Goal: Information Seeking & Learning: Stay updated

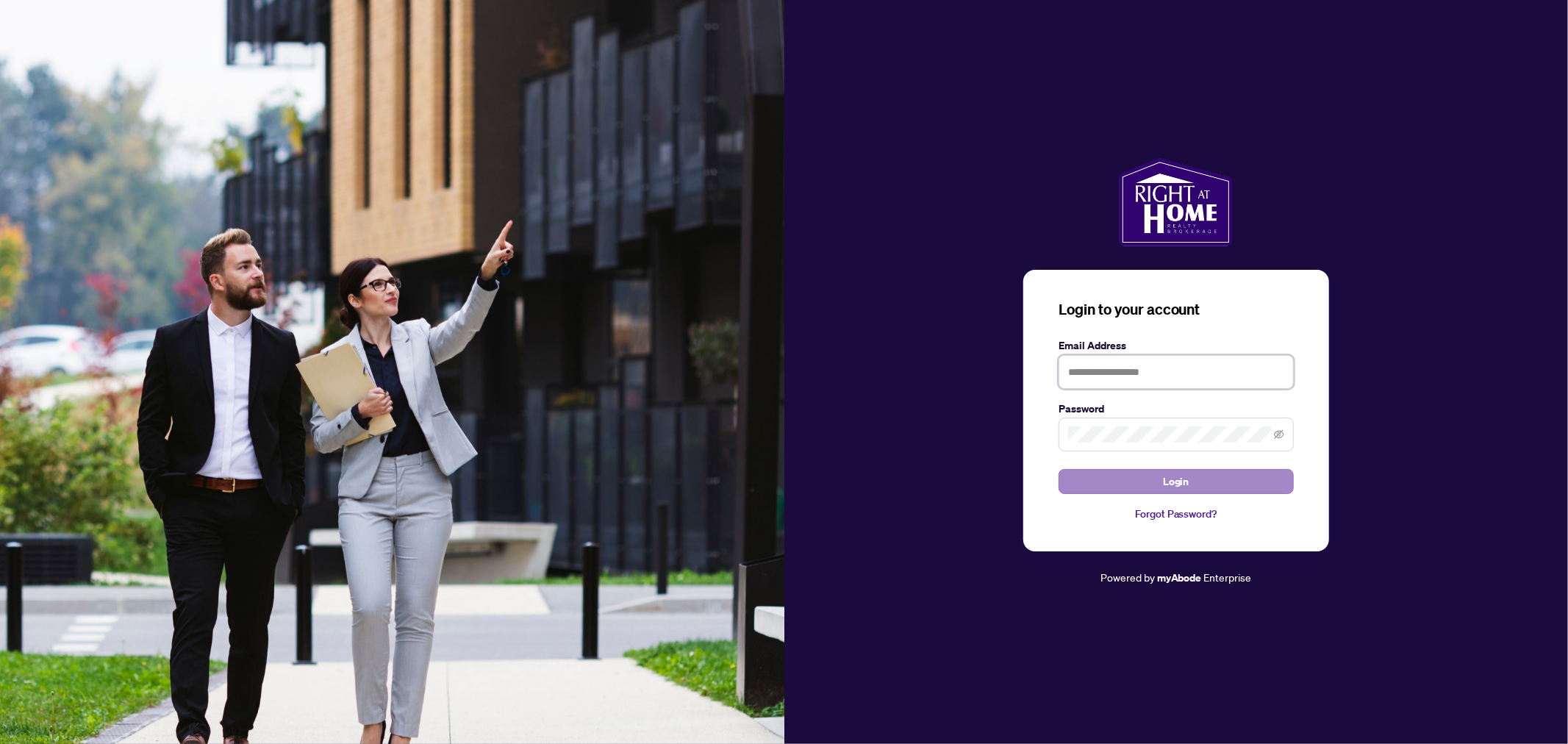
type input "**********"
click at [1206, 479] on button "Login" at bounding box center [1176, 481] width 236 height 25
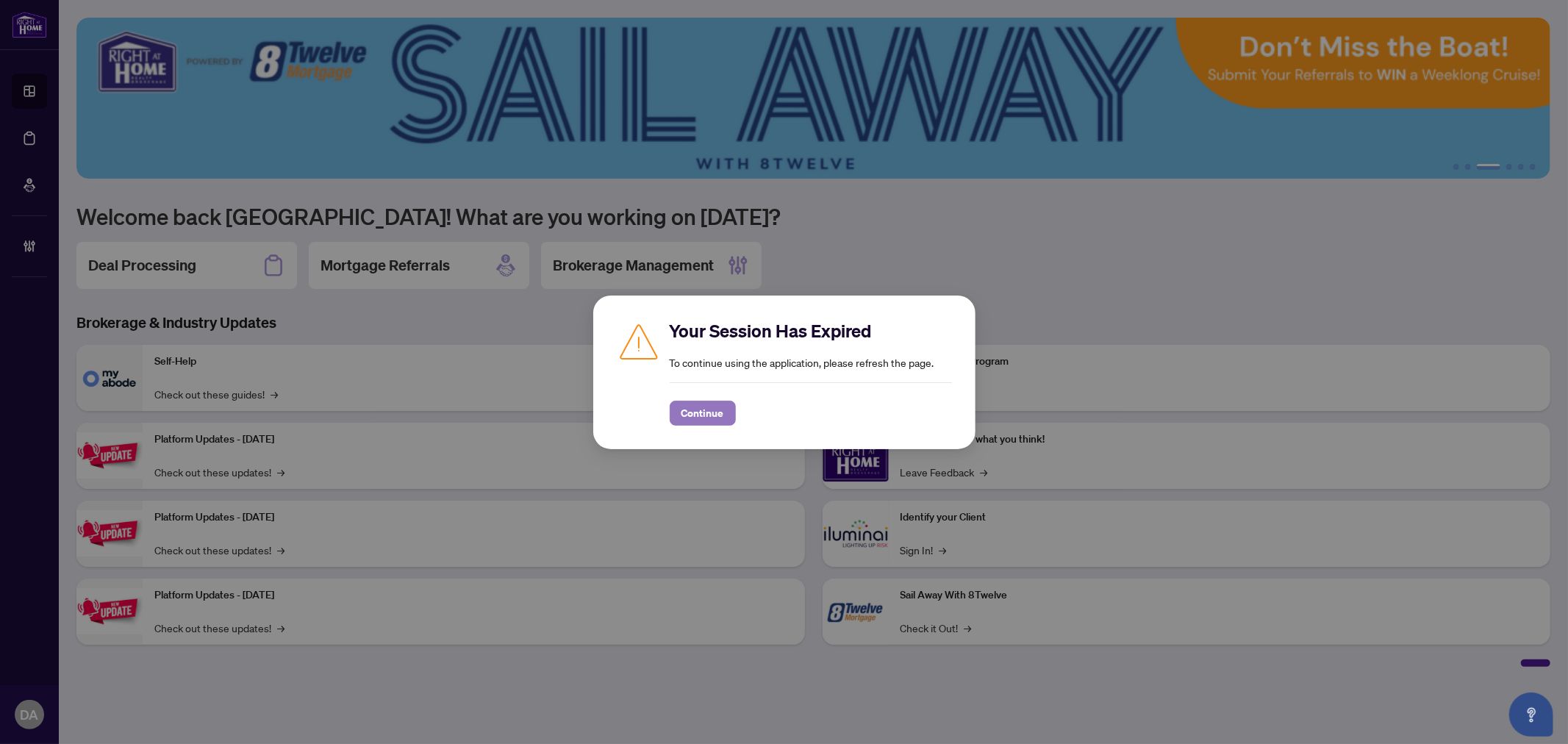
click at [720, 413] on span "Continue" at bounding box center [702, 413] width 43 height 24
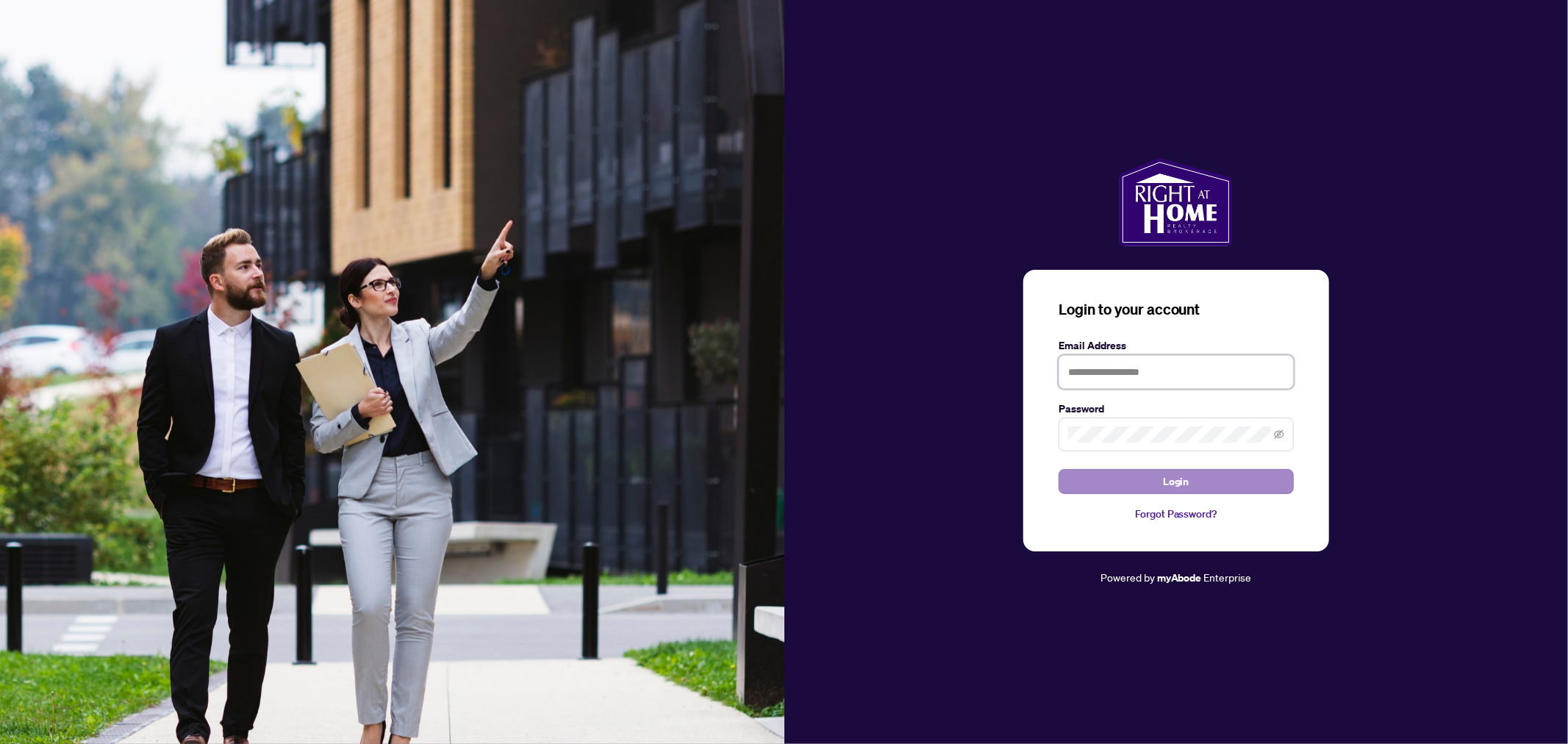
type input "**********"
click at [1171, 488] on span "Login" at bounding box center [1175, 481] width 26 height 24
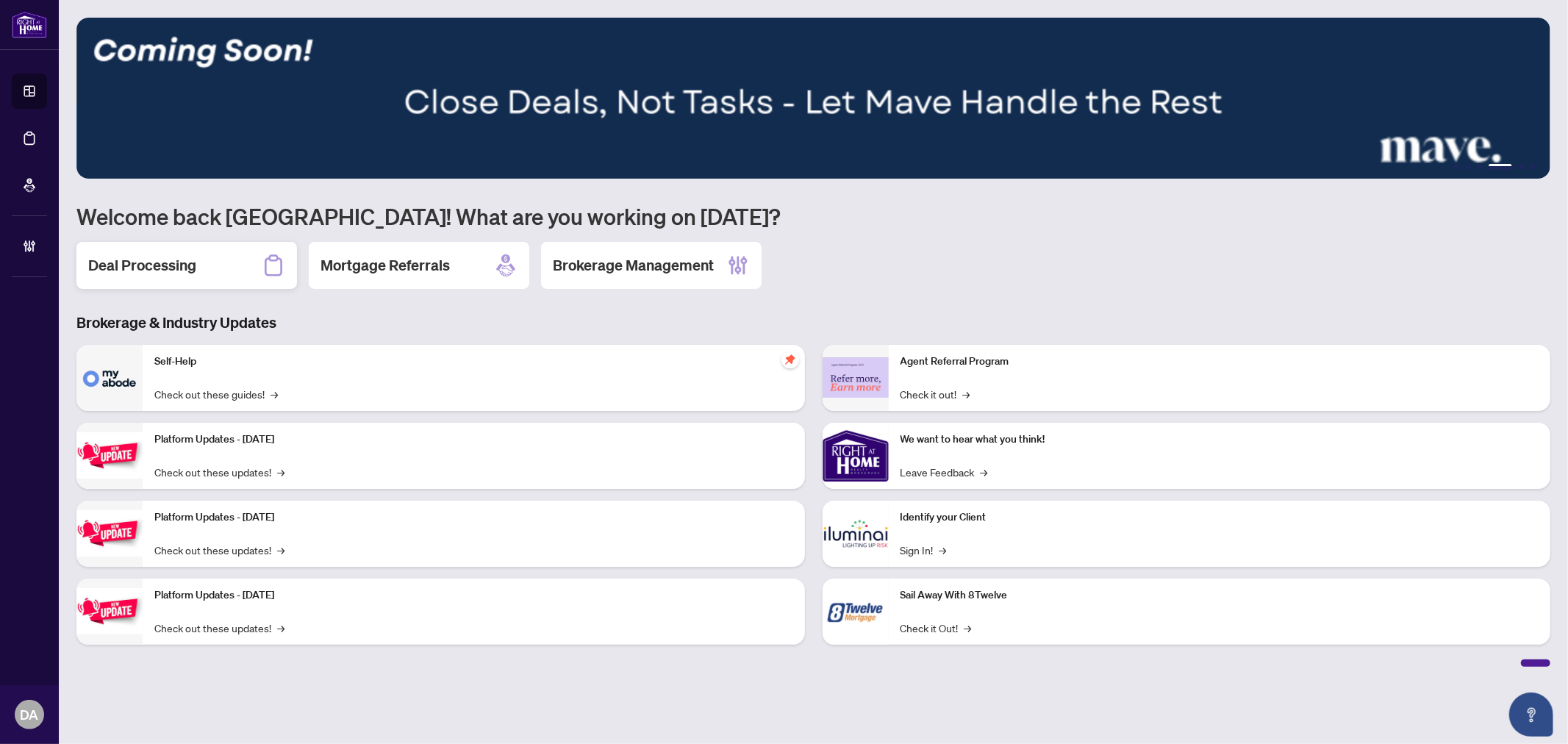
click at [126, 261] on h2 "Deal Processing" at bounding box center [142, 265] width 108 height 21
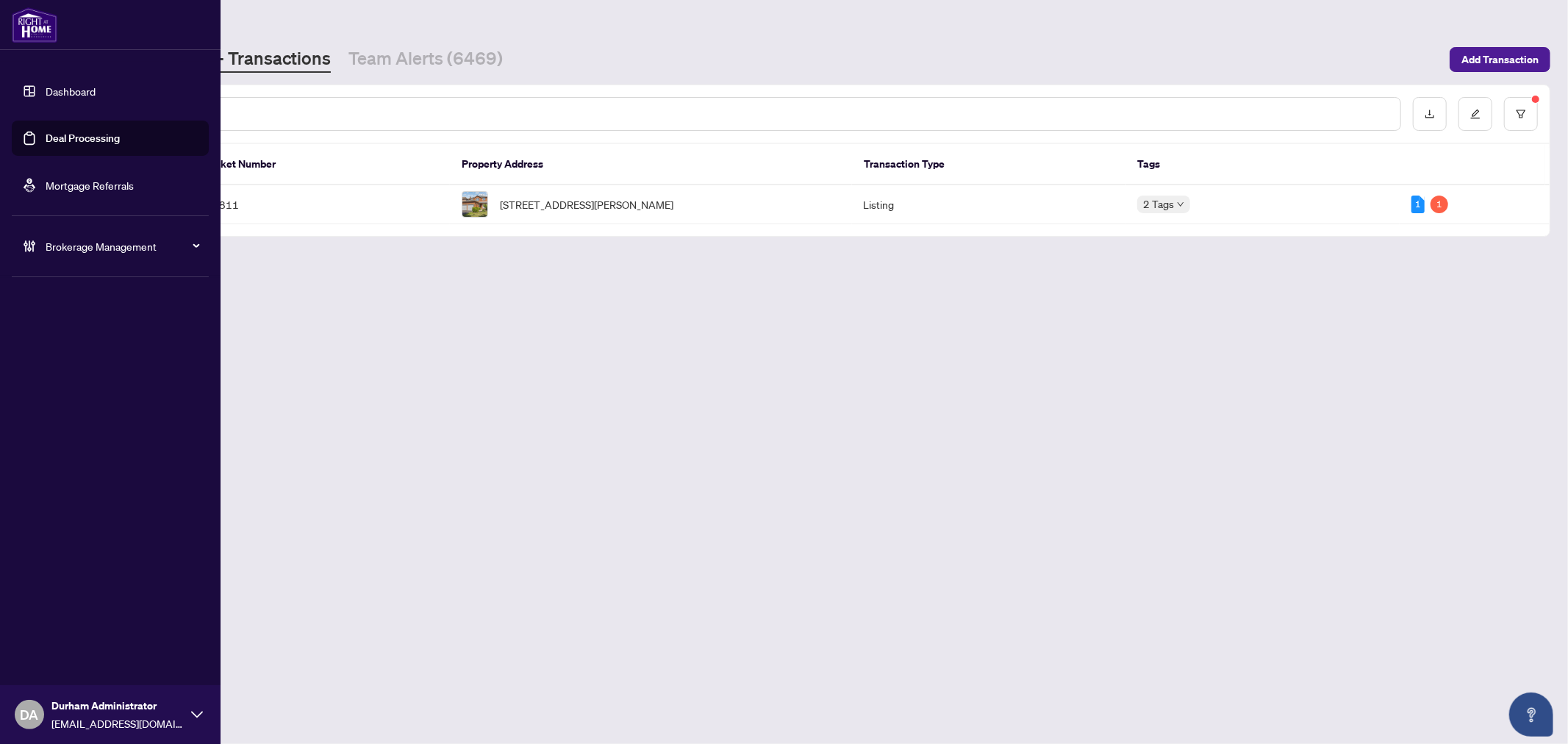
click at [60, 251] on span "Brokerage Management" at bounding box center [122, 246] width 153 height 16
click at [68, 346] on link "Manage Agents" at bounding box center [67, 352] width 73 height 14
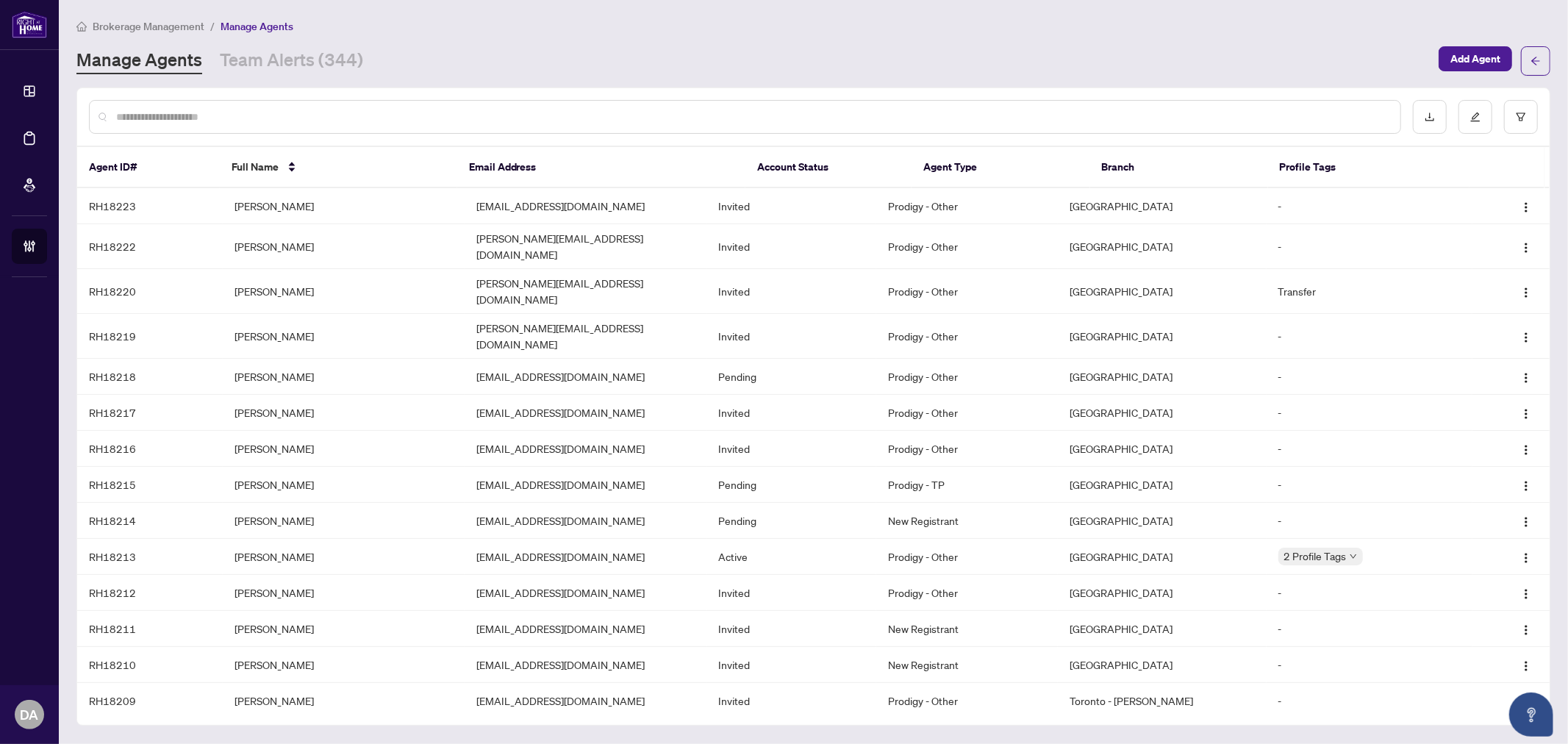
click at [709, 123] on input "text" at bounding box center [752, 117] width 1272 height 16
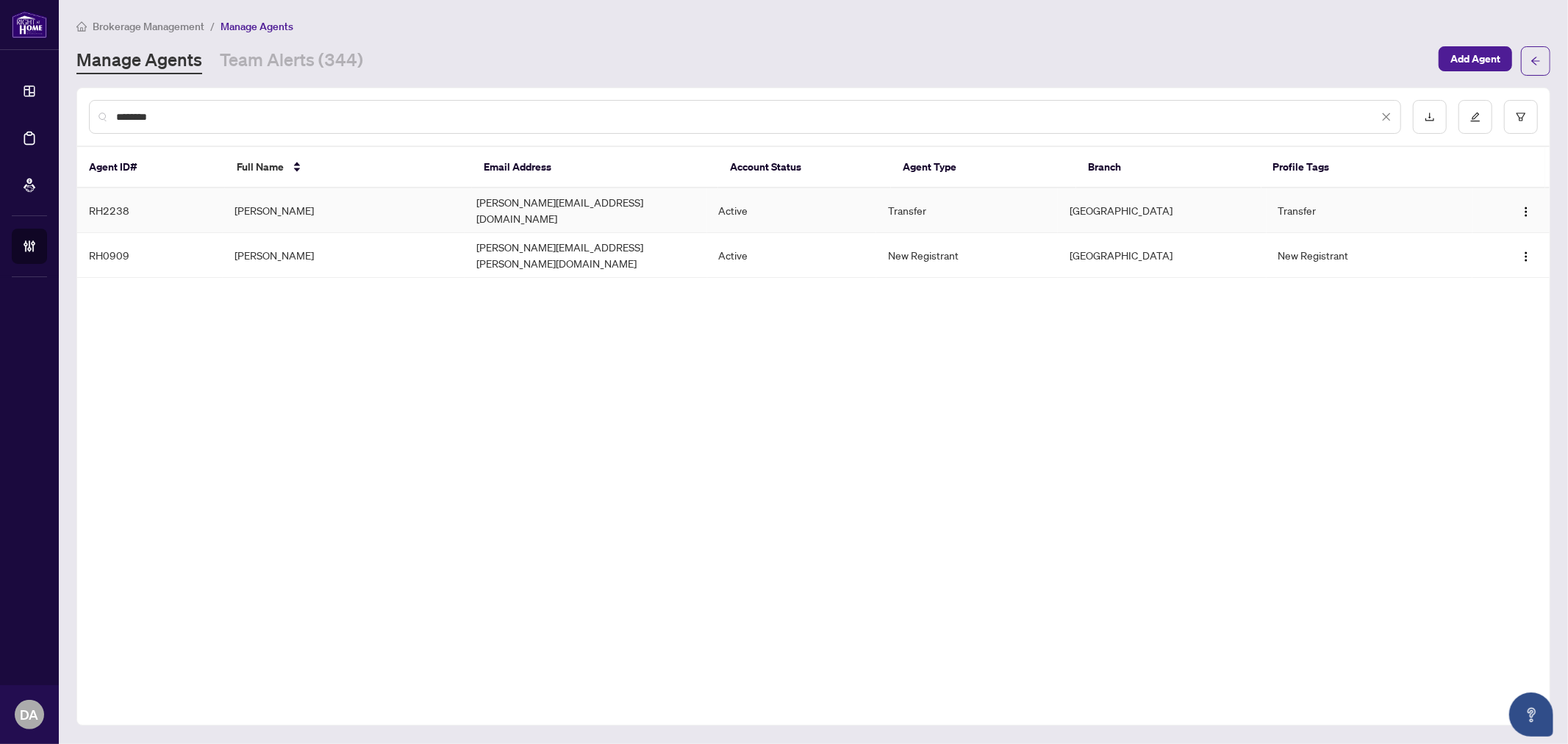
type input "*******"
click at [301, 236] on td "Will Ellis" at bounding box center [344, 255] width 242 height 45
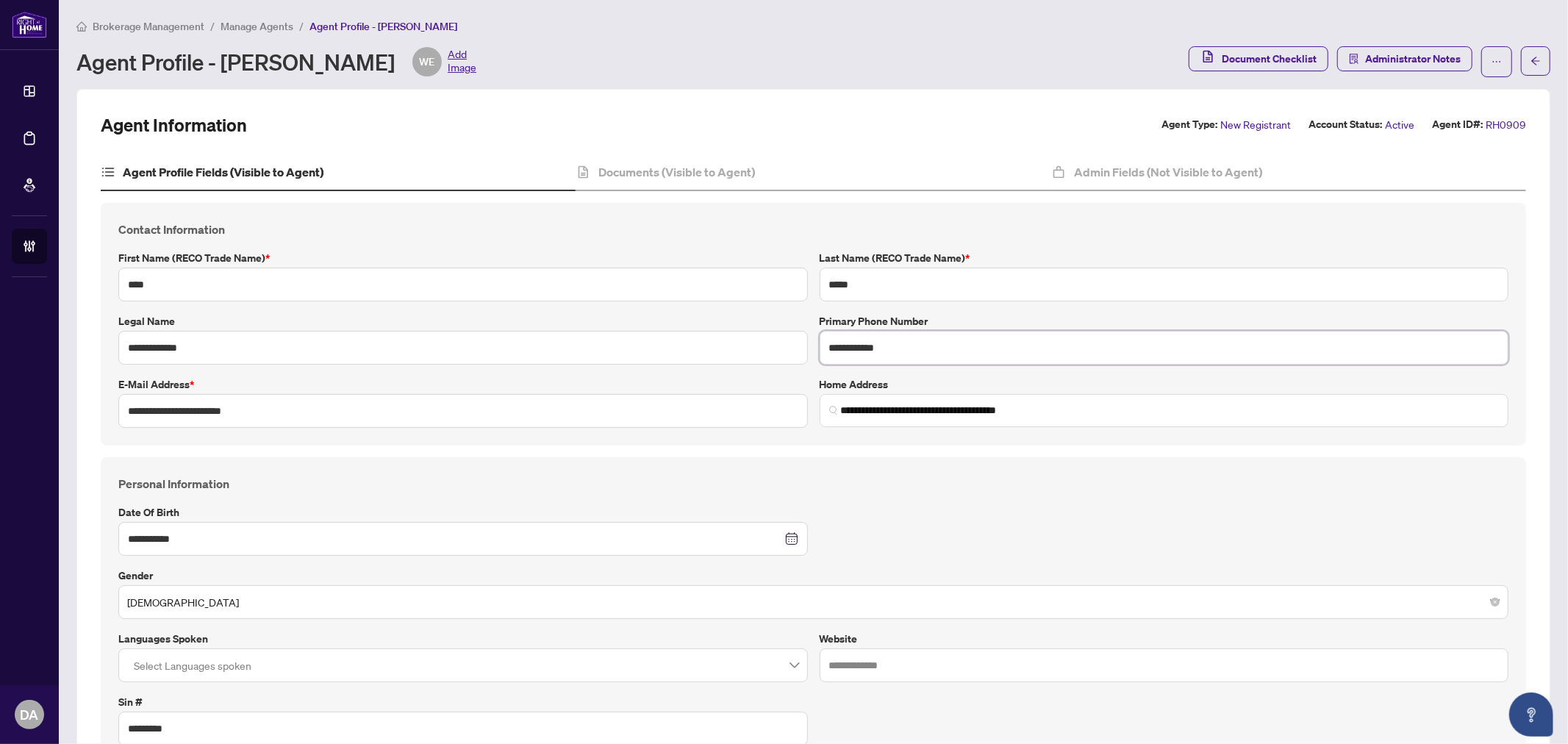
click at [965, 335] on input "**********" at bounding box center [1164, 347] width 689 height 34
click at [740, 346] on input "**********" at bounding box center [463, 347] width 689 height 34
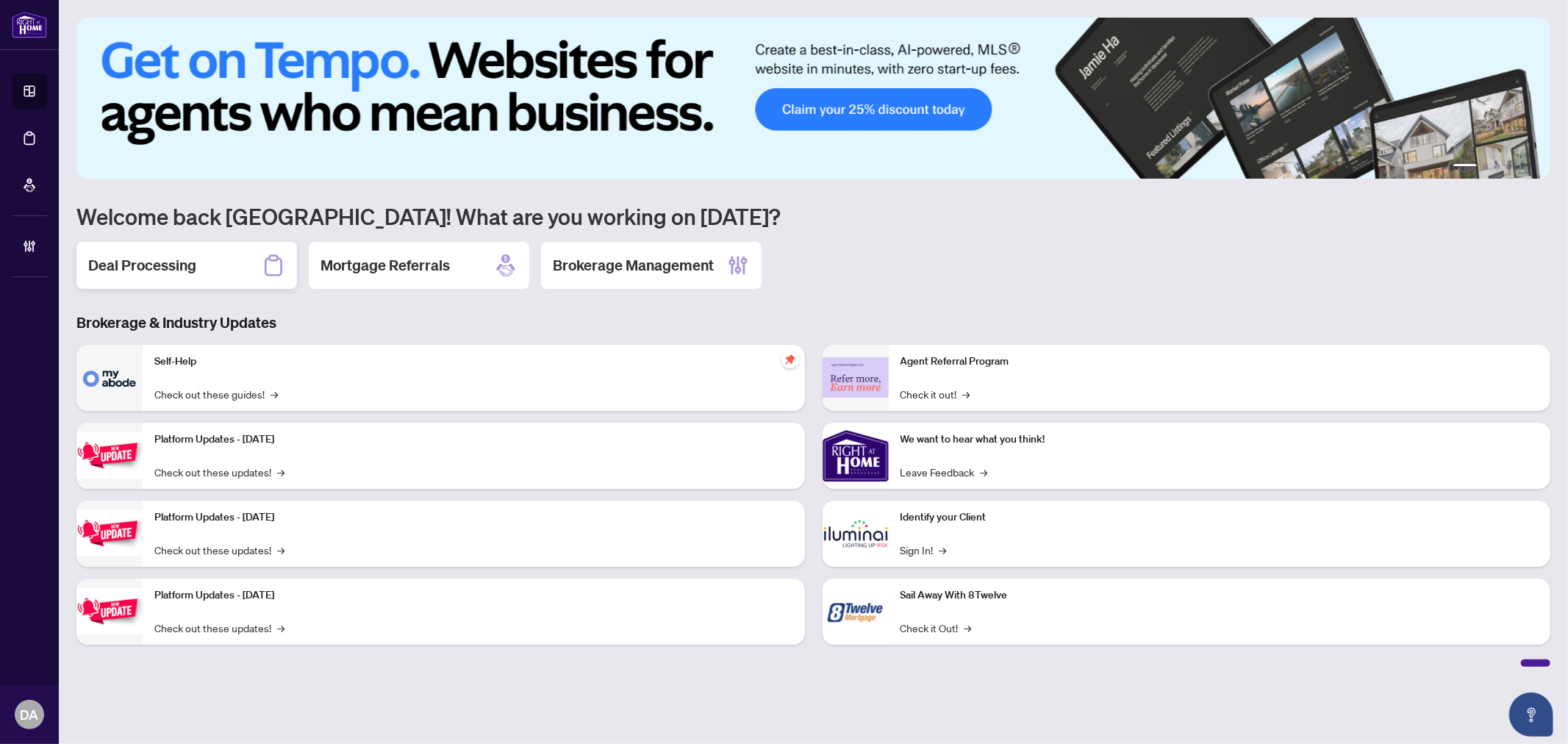
click at [193, 265] on h2 "Deal Processing" at bounding box center [142, 265] width 108 height 21
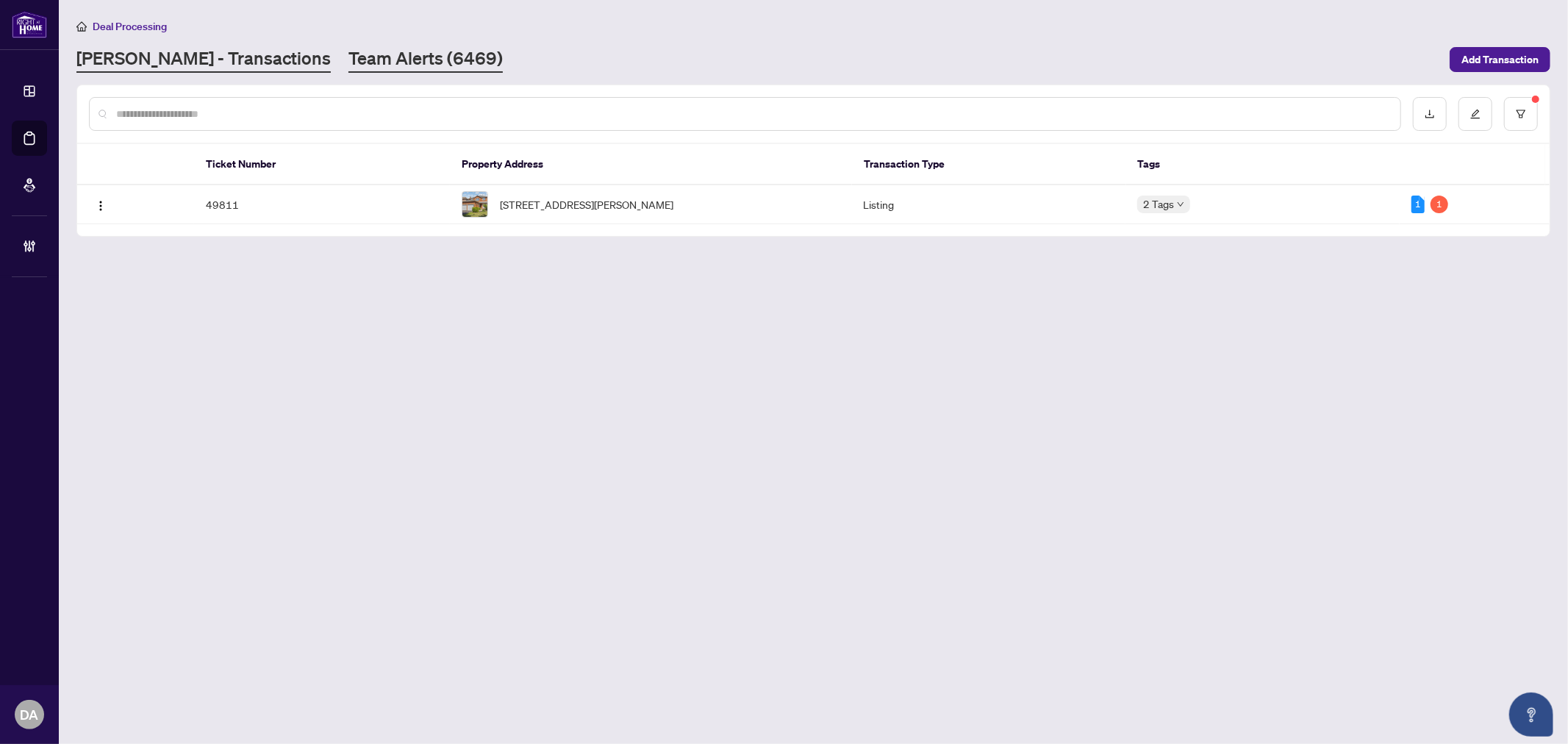
click at [348, 54] on link "Team Alerts (6469)" at bounding box center [426, 59] width 155 height 26
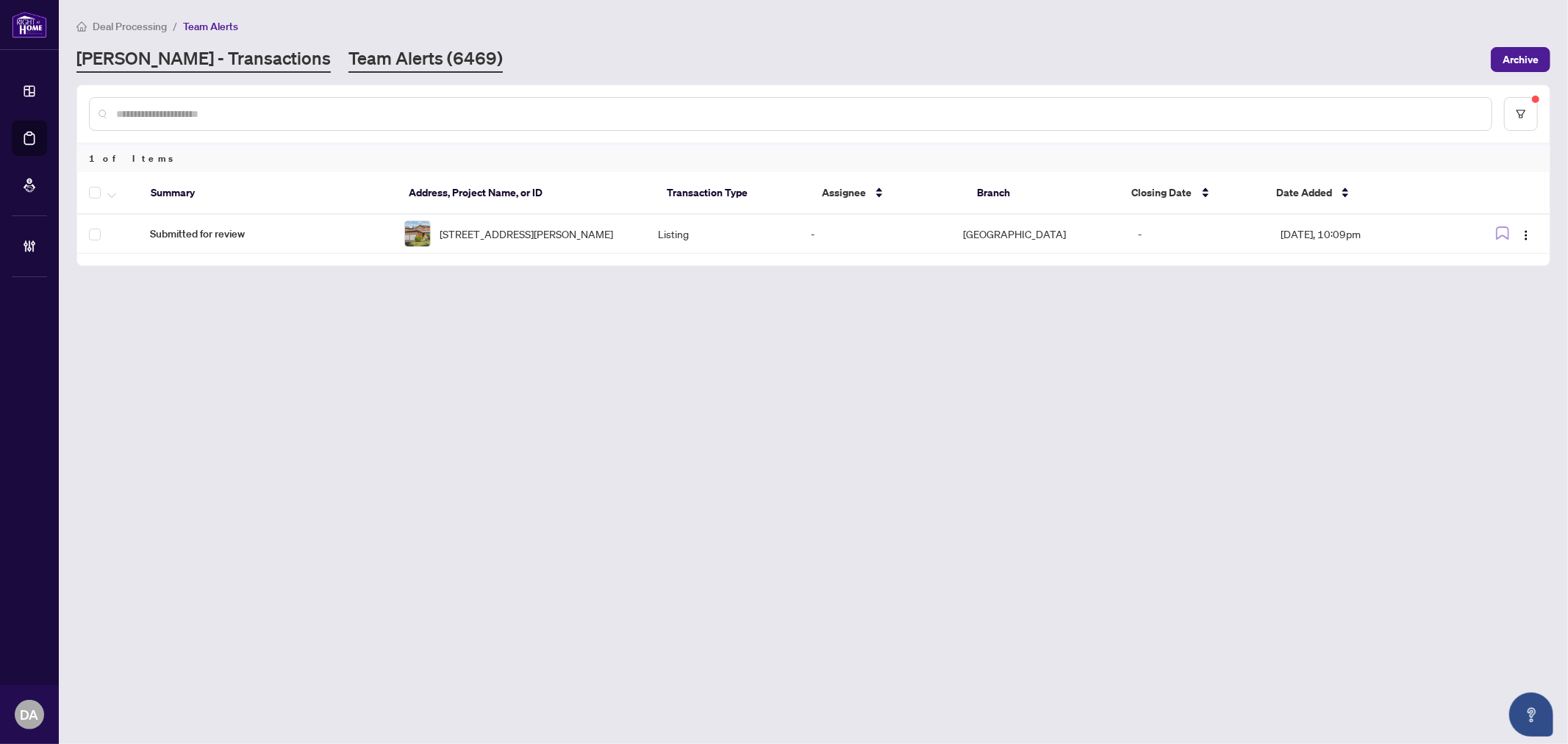
click at [207, 62] on link "RAHR - Transactions" at bounding box center [204, 59] width 255 height 26
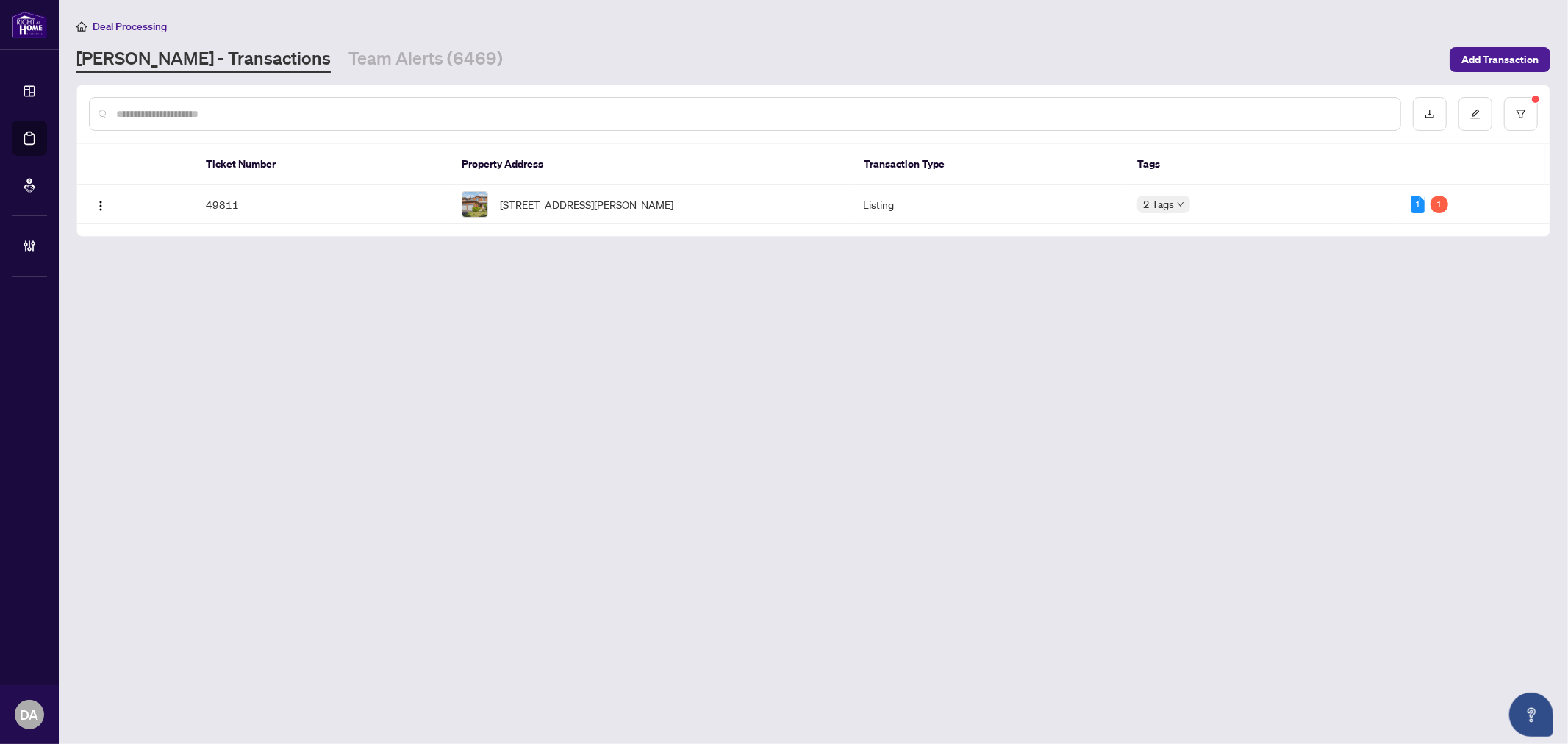
click at [539, 52] on div "RAHR - Transactions Team Alerts (6469)" at bounding box center [759, 59] width 1364 height 26
drag, startPoint x: 464, startPoint y: 370, endPoint x: 508, endPoint y: 390, distance: 48.3
click at [465, 370] on main "Deal Processing RAHR - Transactions Team Alerts (6469) Add Transaction Ticket N…" at bounding box center [813, 372] width 1509 height 744
drag, startPoint x: 615, startPoint y: 396, endPoint x: 615, endPoint y: 380, distance: 16.0
drag, startPoint x: 615, startPoint y: 380, endPoint x: 568, endPoint y: 388, distance: 47.7
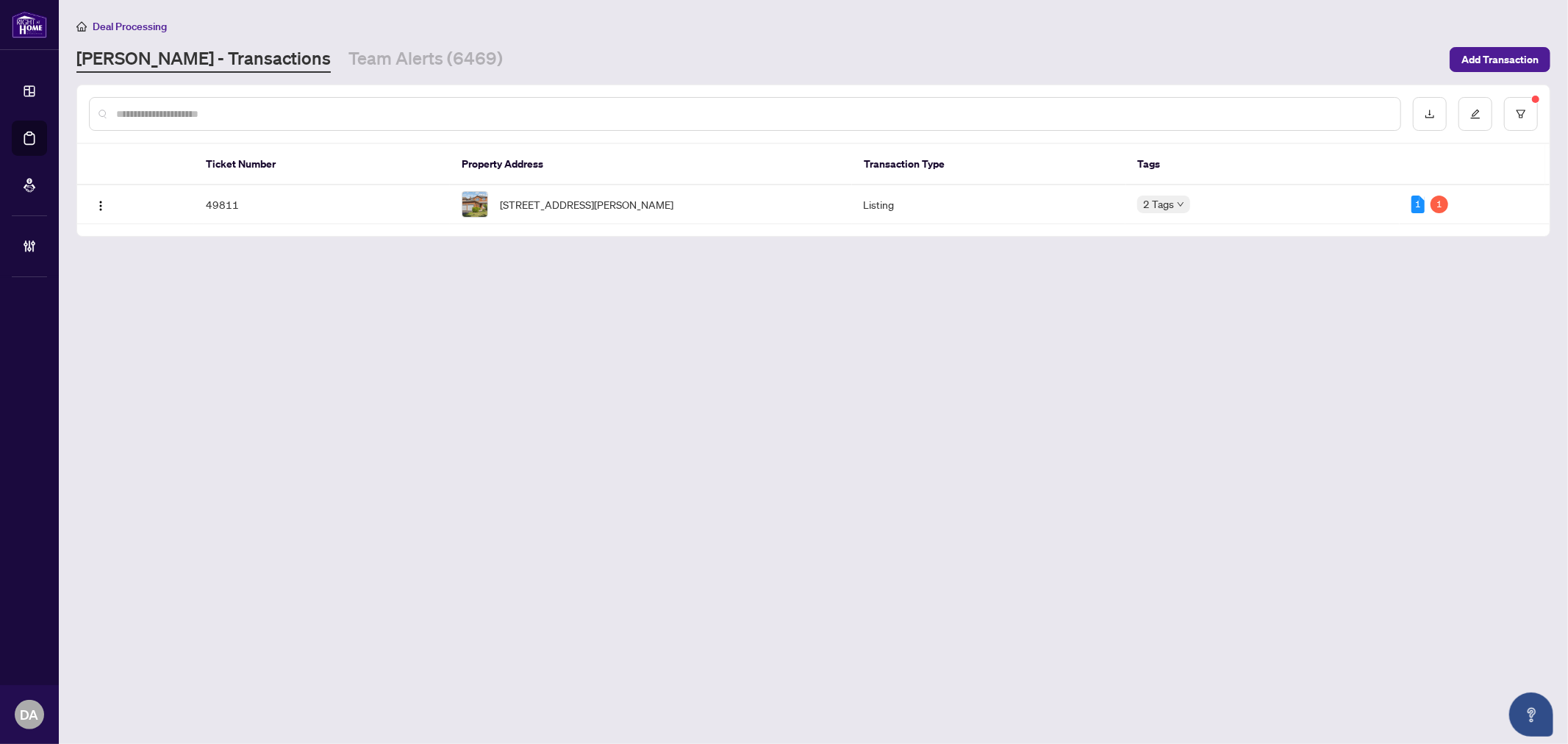
click at [568, 388] on main "Deal Processing RAHR - Transactions Team Alerts (6469) Add Transaction Ticket N…" at bounding box center [813, 372] width 1509 height 744
click at [348, 67] on link "Team Alerts (6469)" at bounding box center [426, 59] width 155 height 26
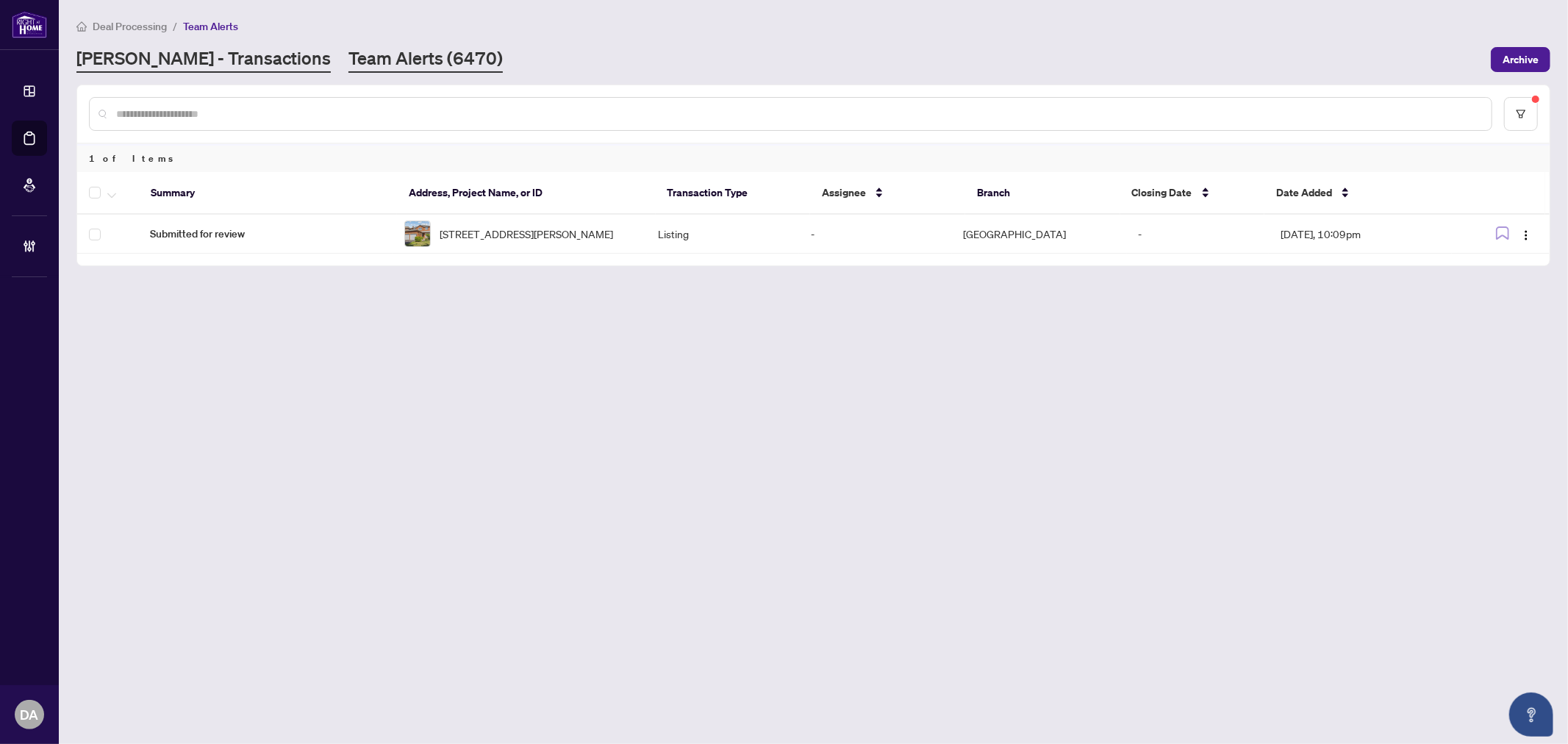
click at [189, 67] on link "[PERSON_NAME] - Transactions" at bounding box center [204, 59] width 255 height 26
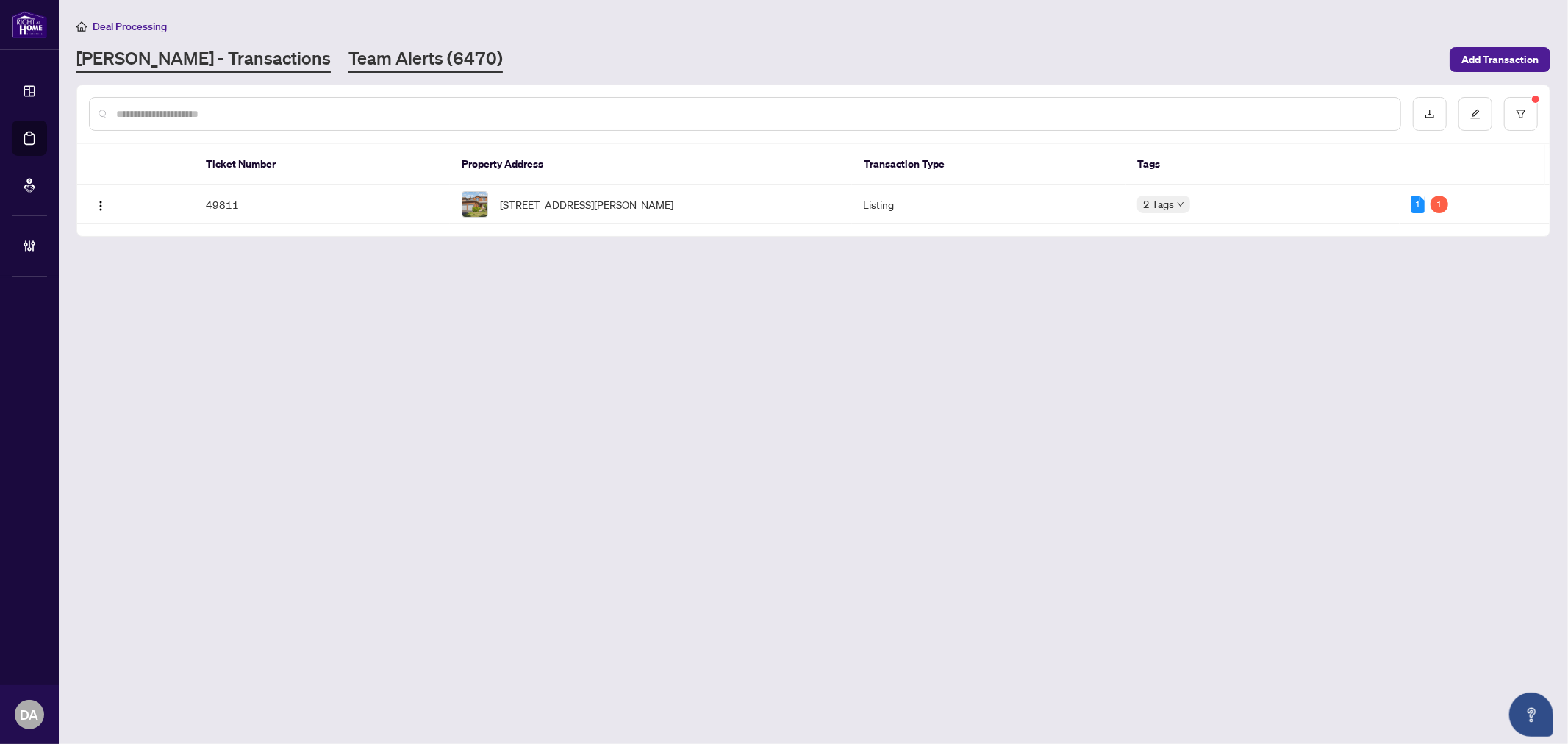
click at [348, 52] on link "Team Alerts (6470)" at bounding box center [426, 59] width 155 height 26
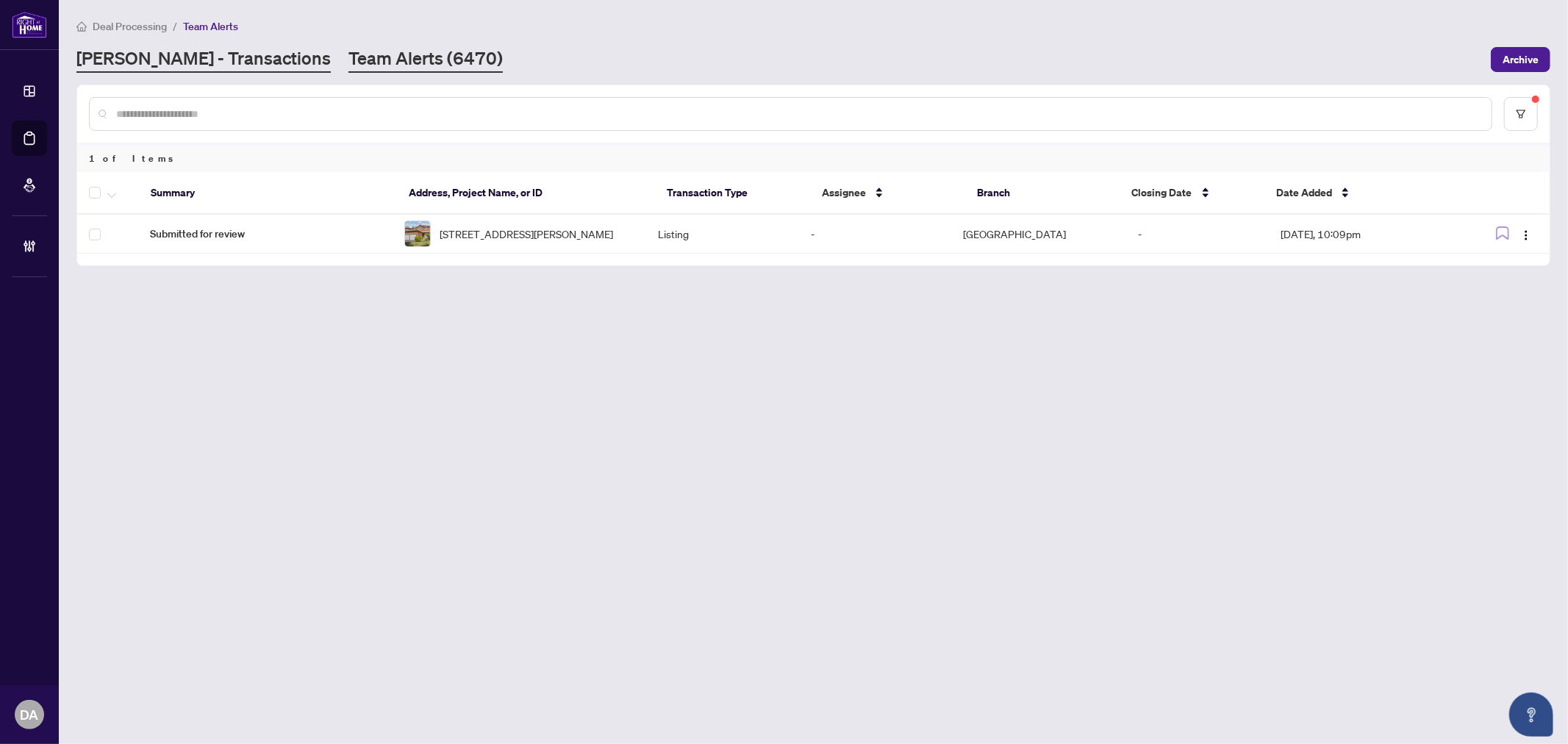
click at [214, 55] on link "[PERSON_NAME] - Transactions" at bounding box center [204, 59] width 255 height 26
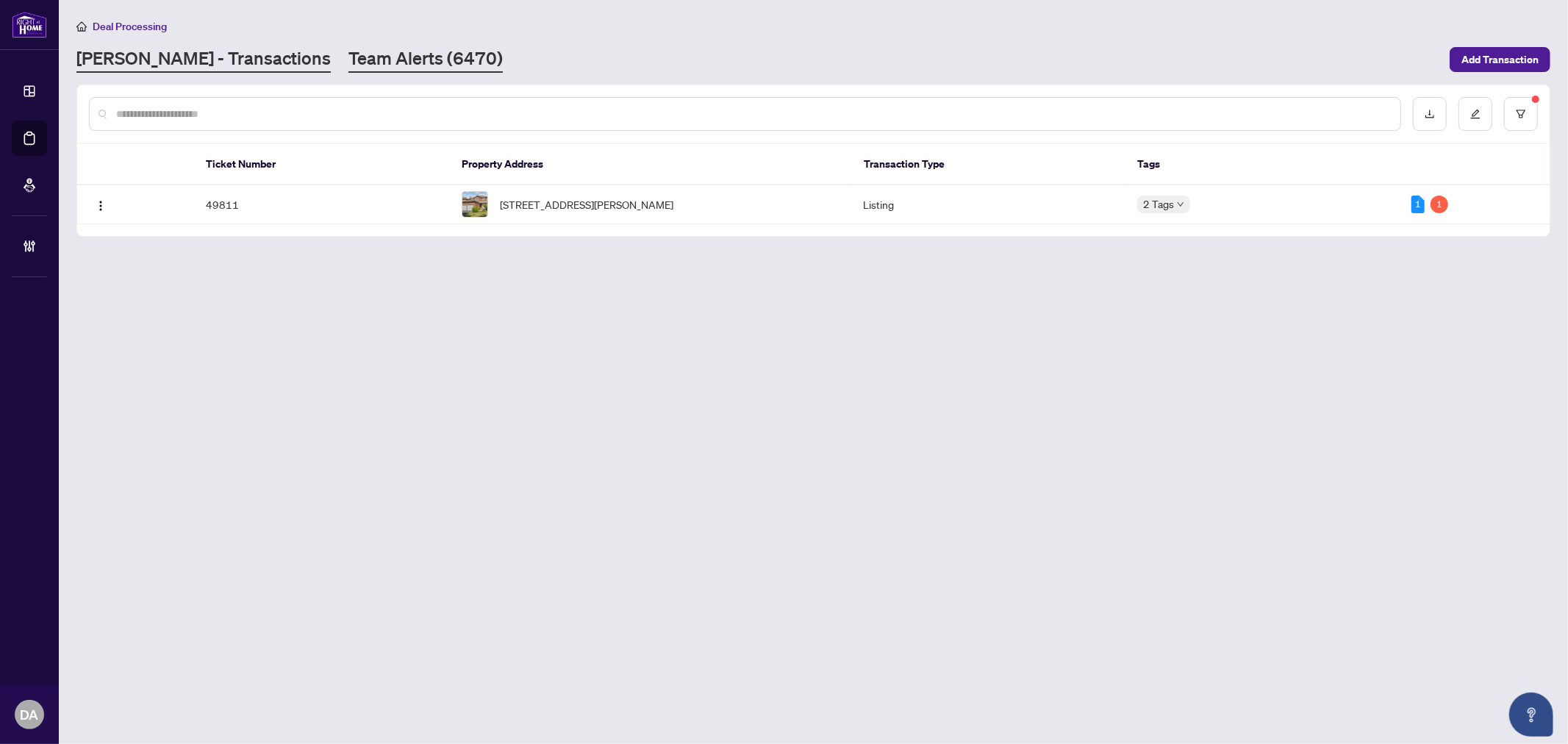
click at [348, 64] on link "Team Alerts (6470)" at bounding box center [426, 59] width 155 height 26
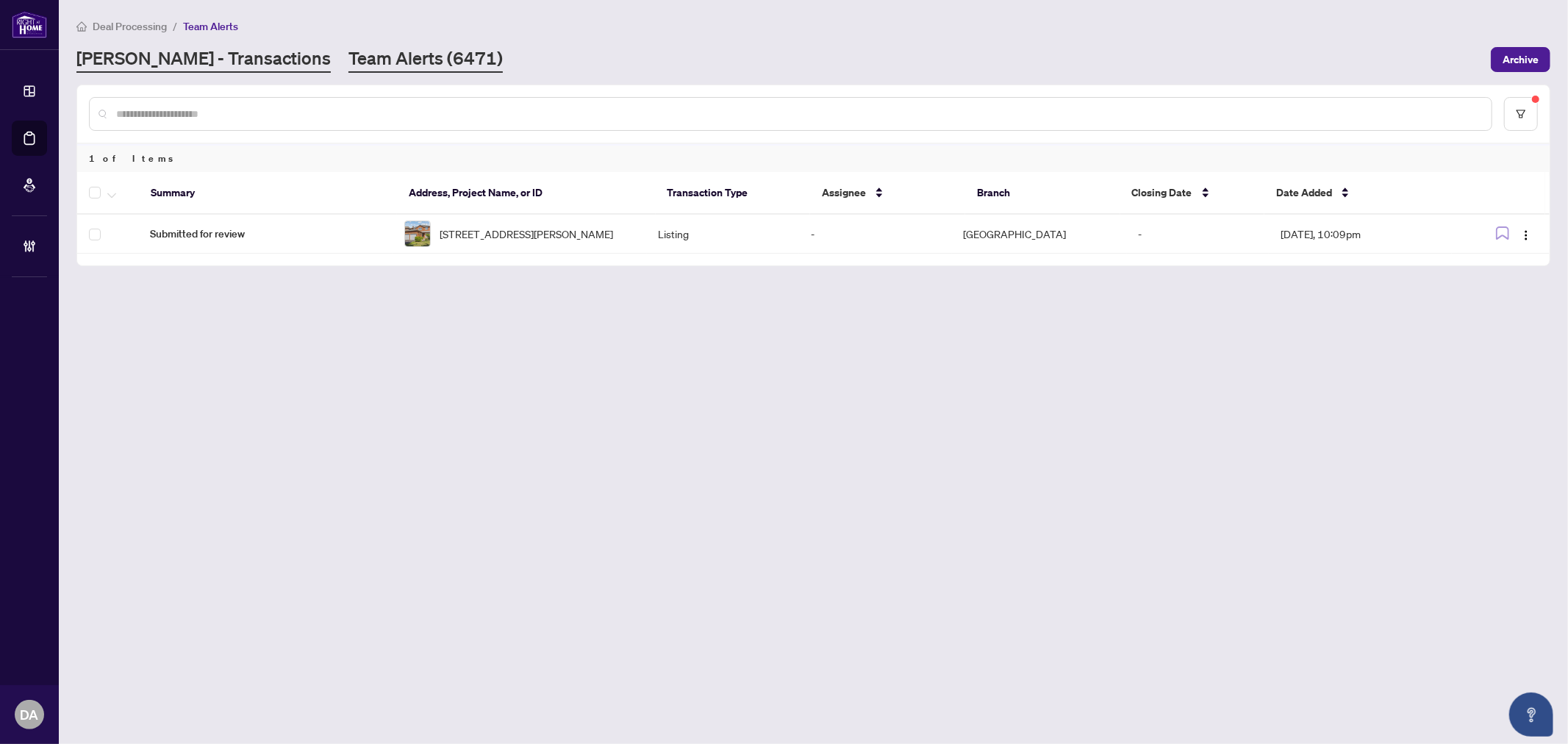
click at [216, 59] on link "RAHR - Transactions" at bounding box center [204, 59] width 255 height 26
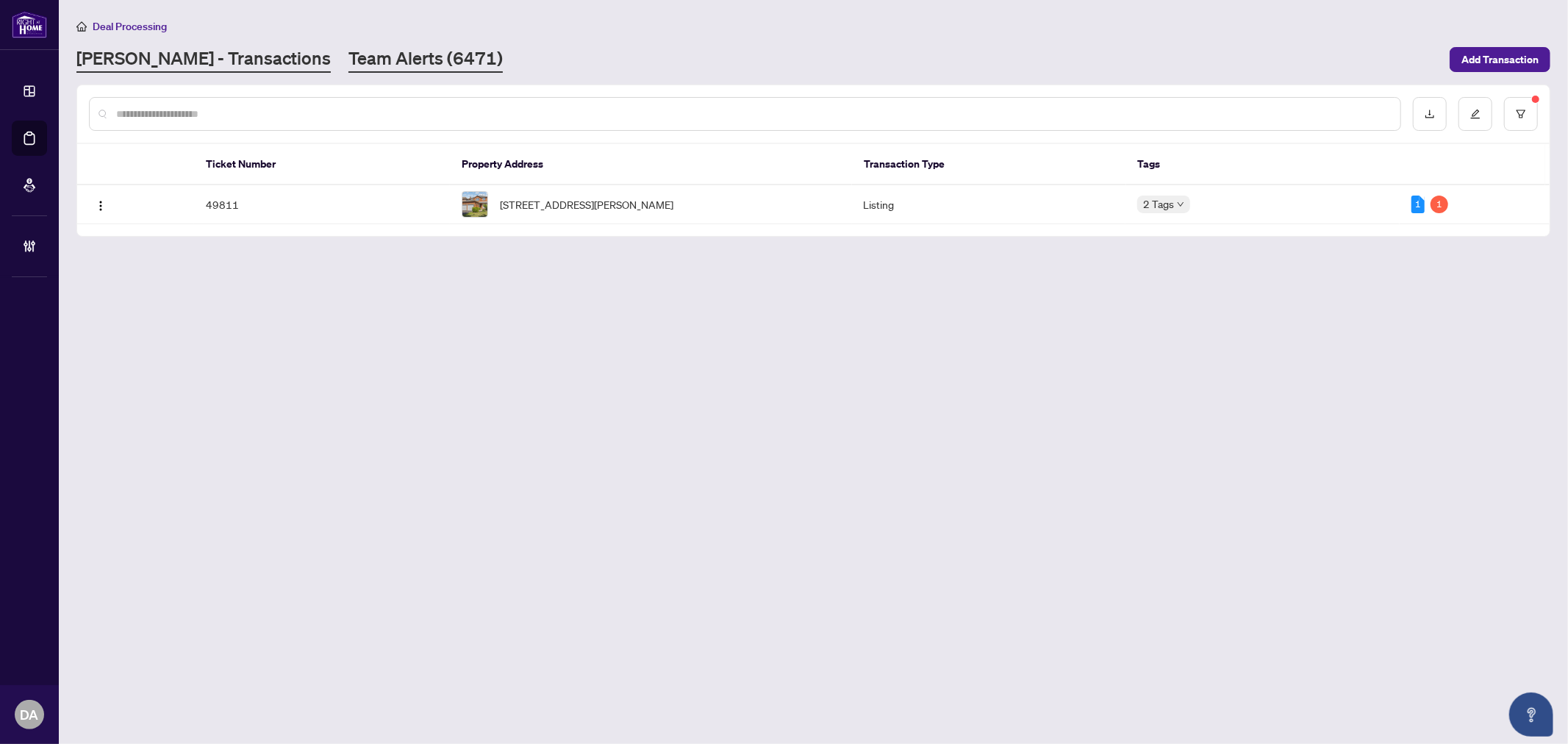
click at [348, 55] on link "Team Alerts (6471)" at bounding box center [426, 59] width 155 height 26
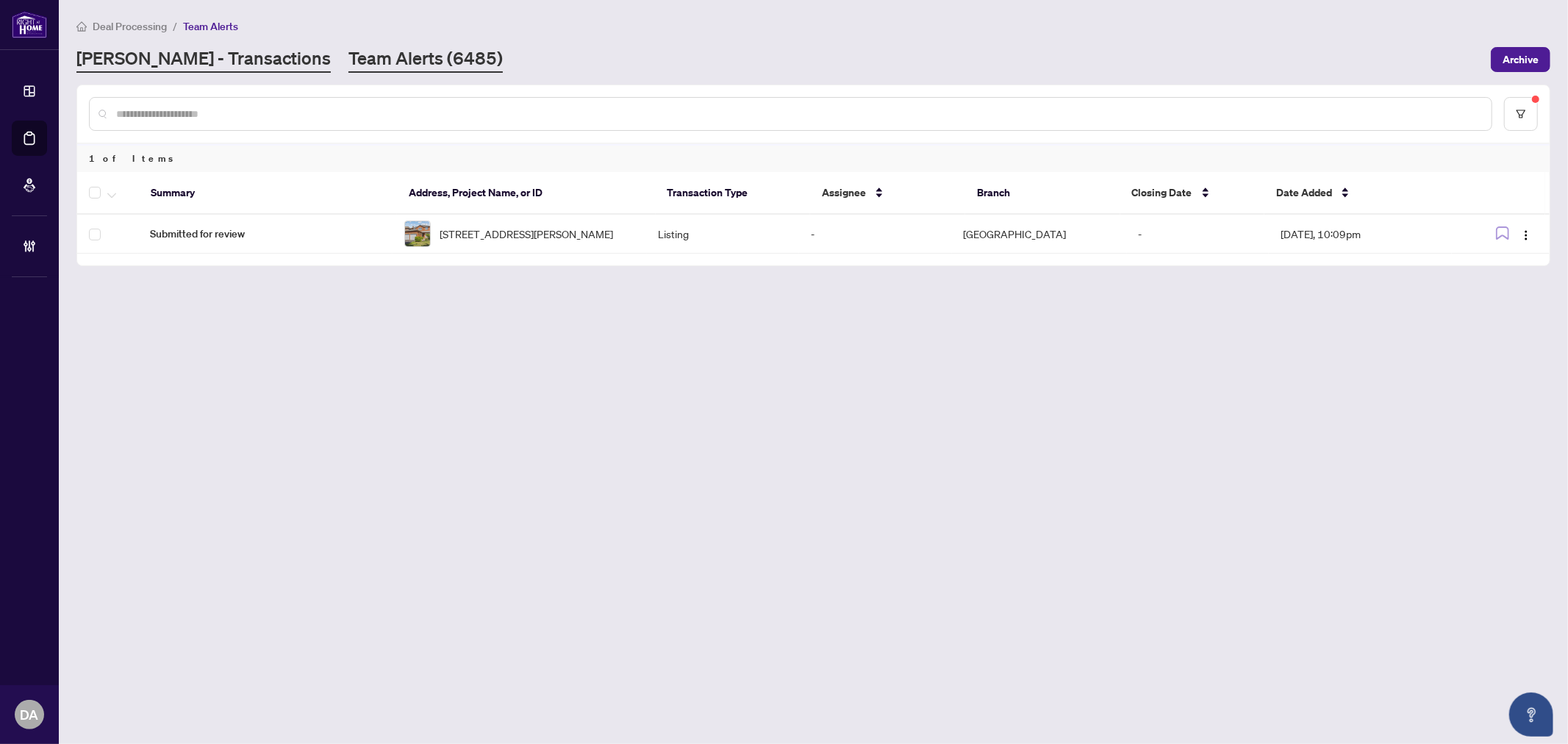
click at [213, 63] on link "RAHR - Transactions" at bounding box center [204, 59] width 255 height 26
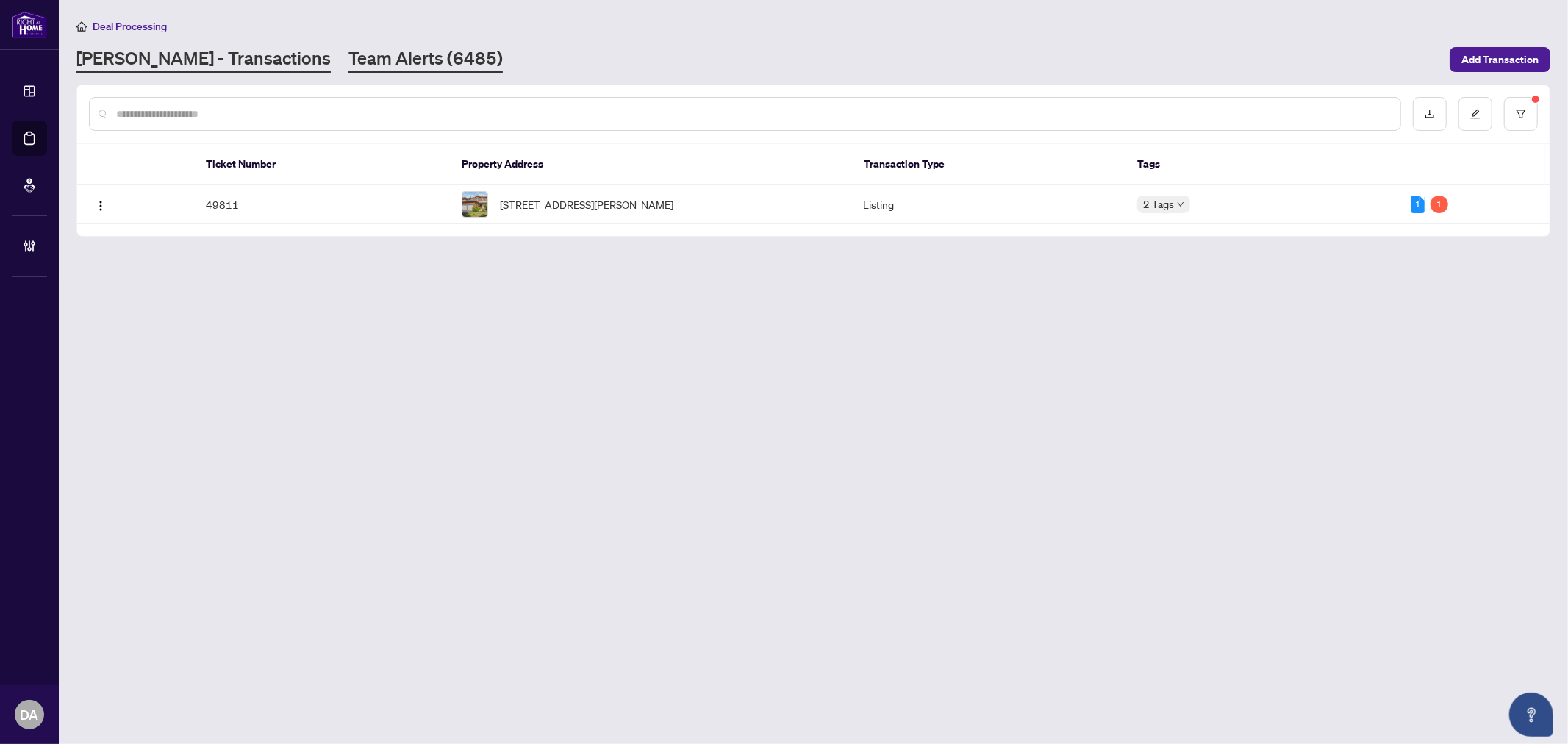
click at [348, 63] on link "Team Alerts (6485)" at bounding box center [426, 59] width 155 height 26
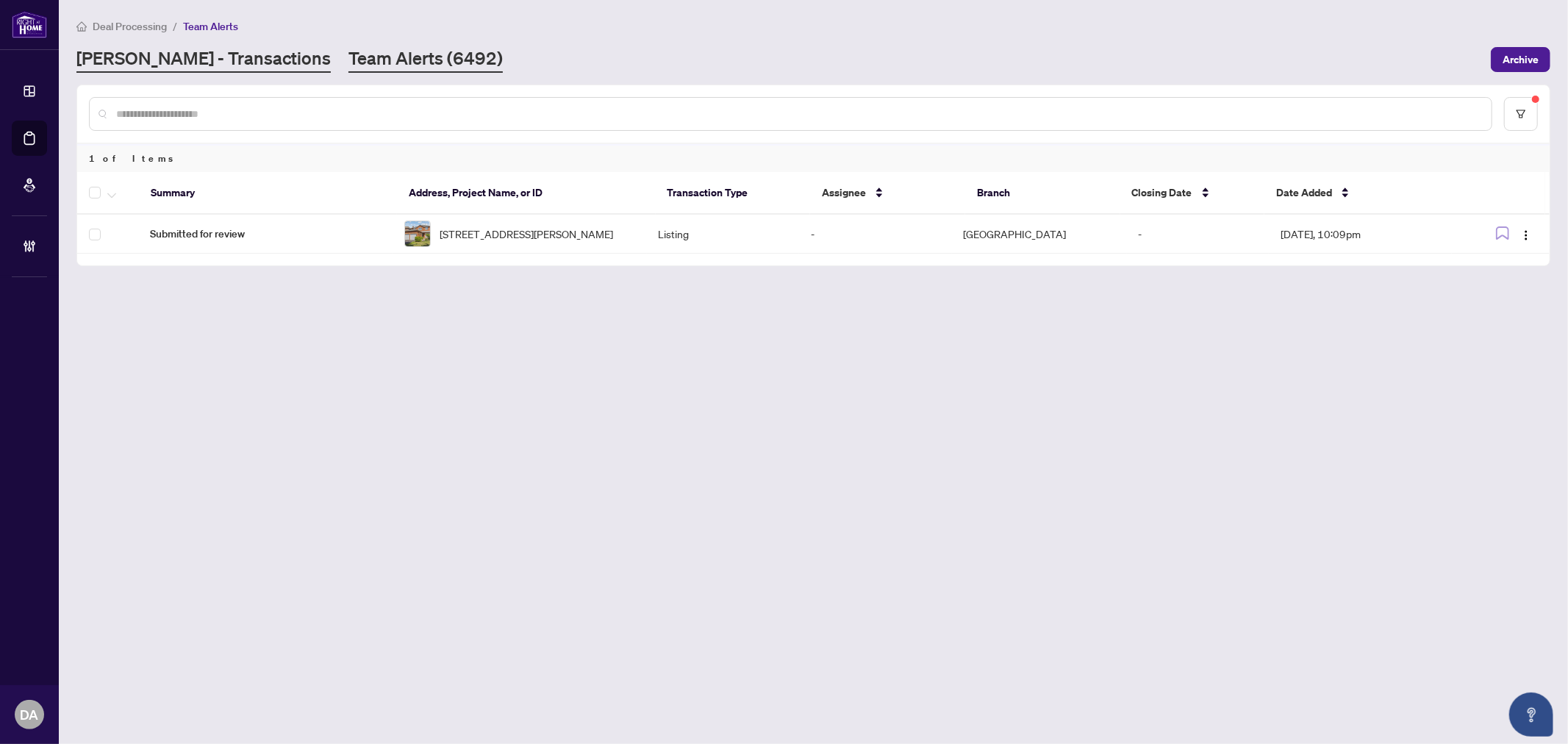
click at [182, 59] on link "RAHR - Transactions" at bounding box center [204, 59] width 255 height 26
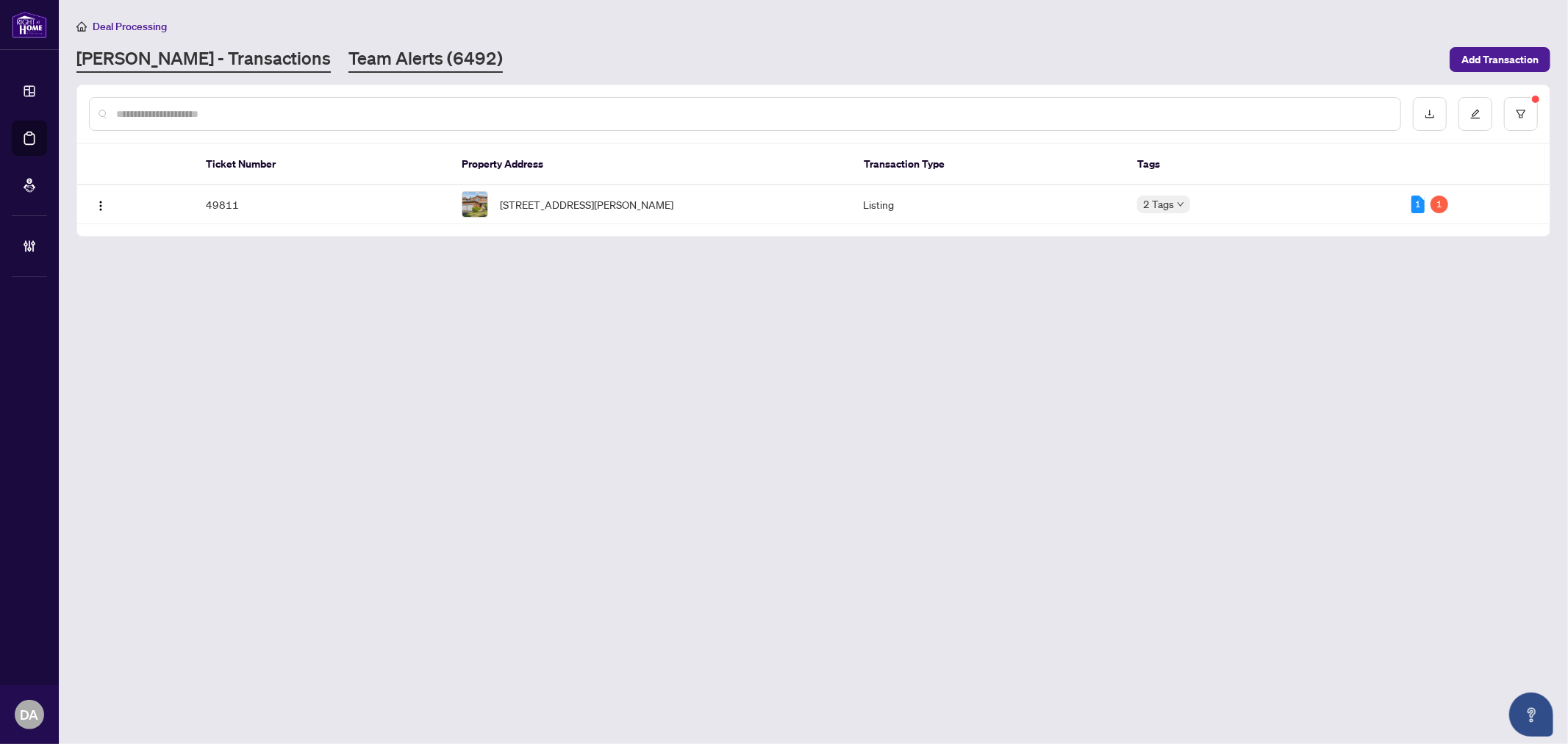
click at [348, 67] on link "Team Alerts (6492)" at bounding box center [426, 59] width 155 height 26
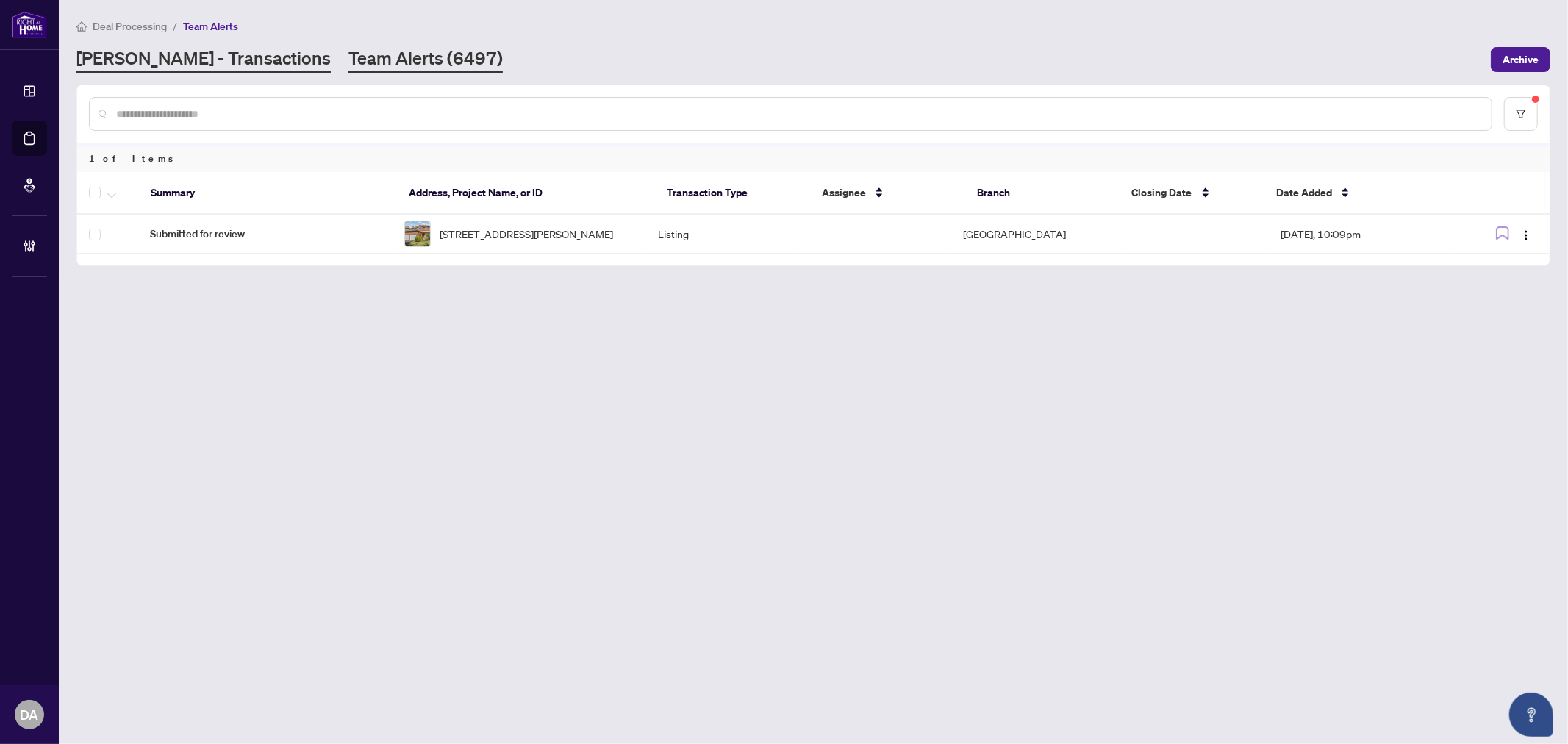
click at [229, 57] on link "RAHR - Transactions" at bounding box center [204, 59] width 255 height 26
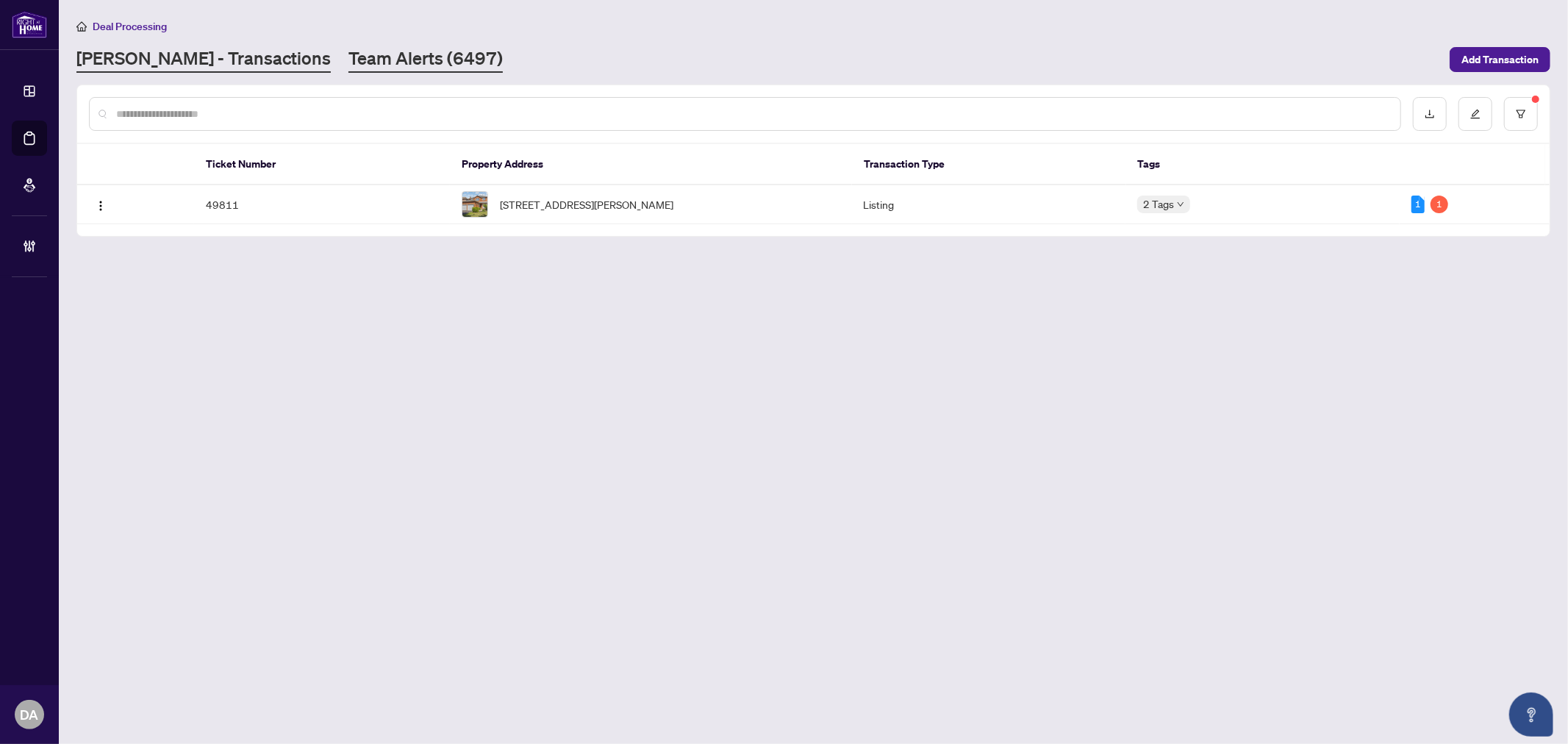
click at [348, 53] on link "Team Alerts (6497)" at bounding box center [426, 59] width 155 height 26
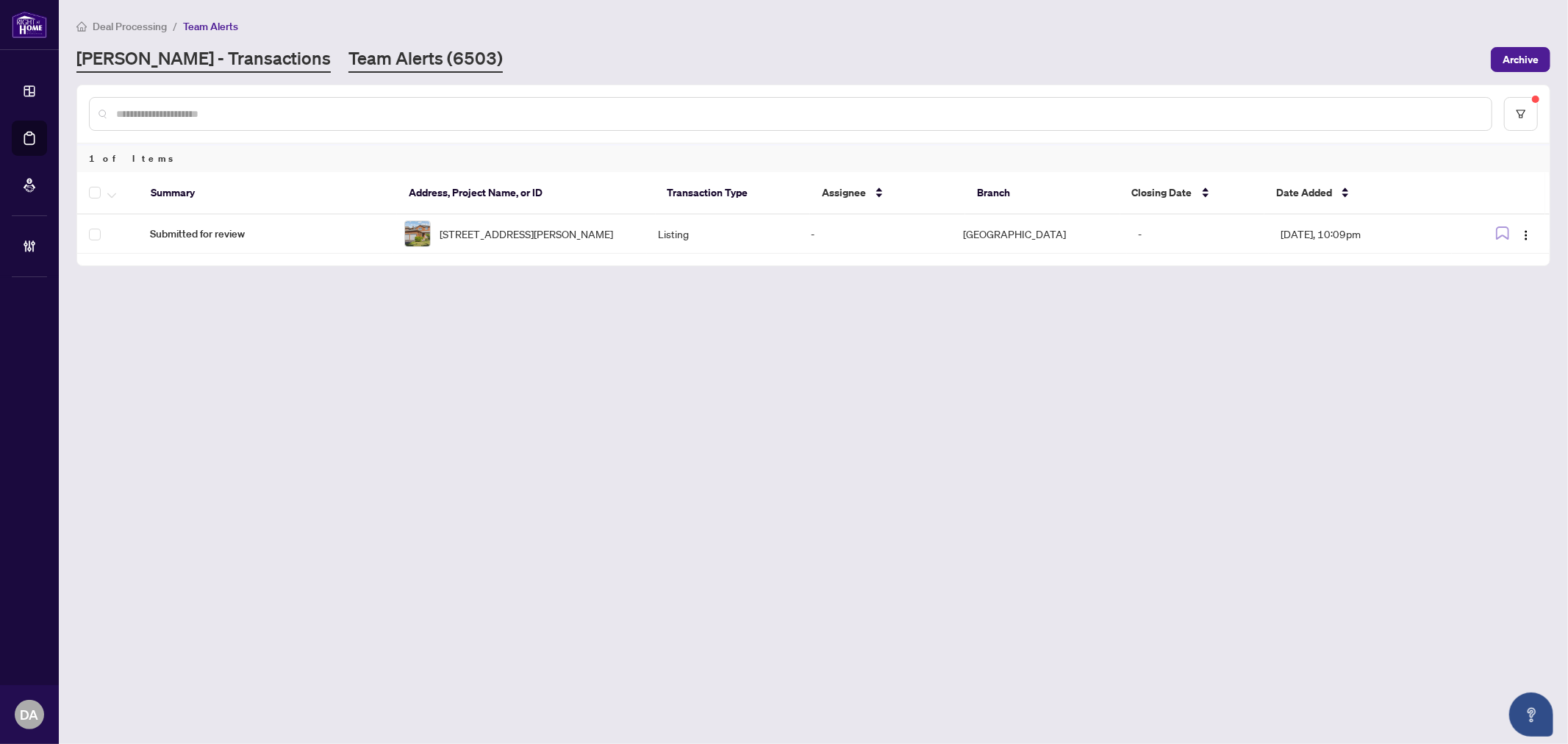
click at [226, 55] on link "RAHR - Transactions" at bounding box center [204, 59] width 255 height 26
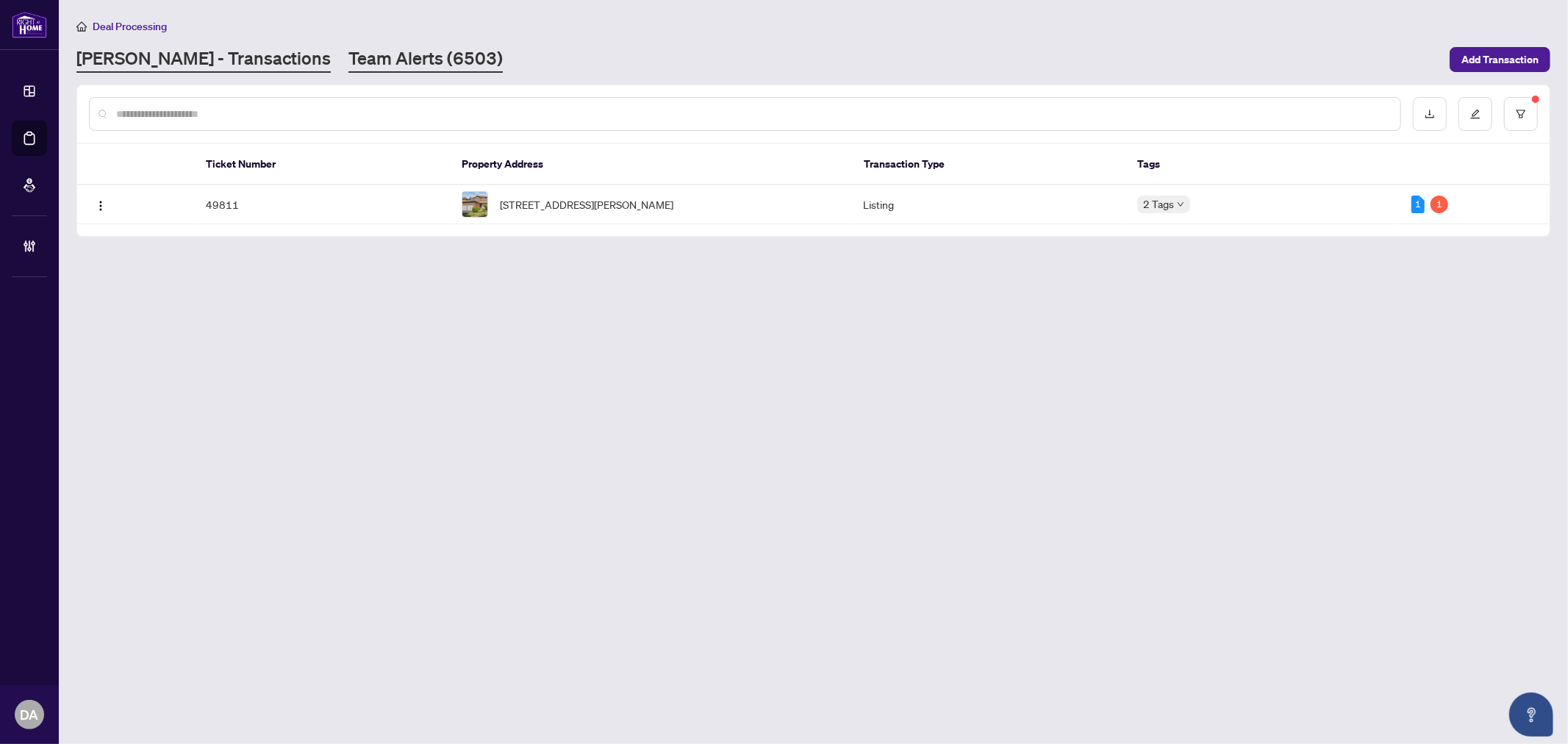
click at [384, 59] on link "Team Alerts (6503)" at bounding box center [426, 59] width 155 height 26
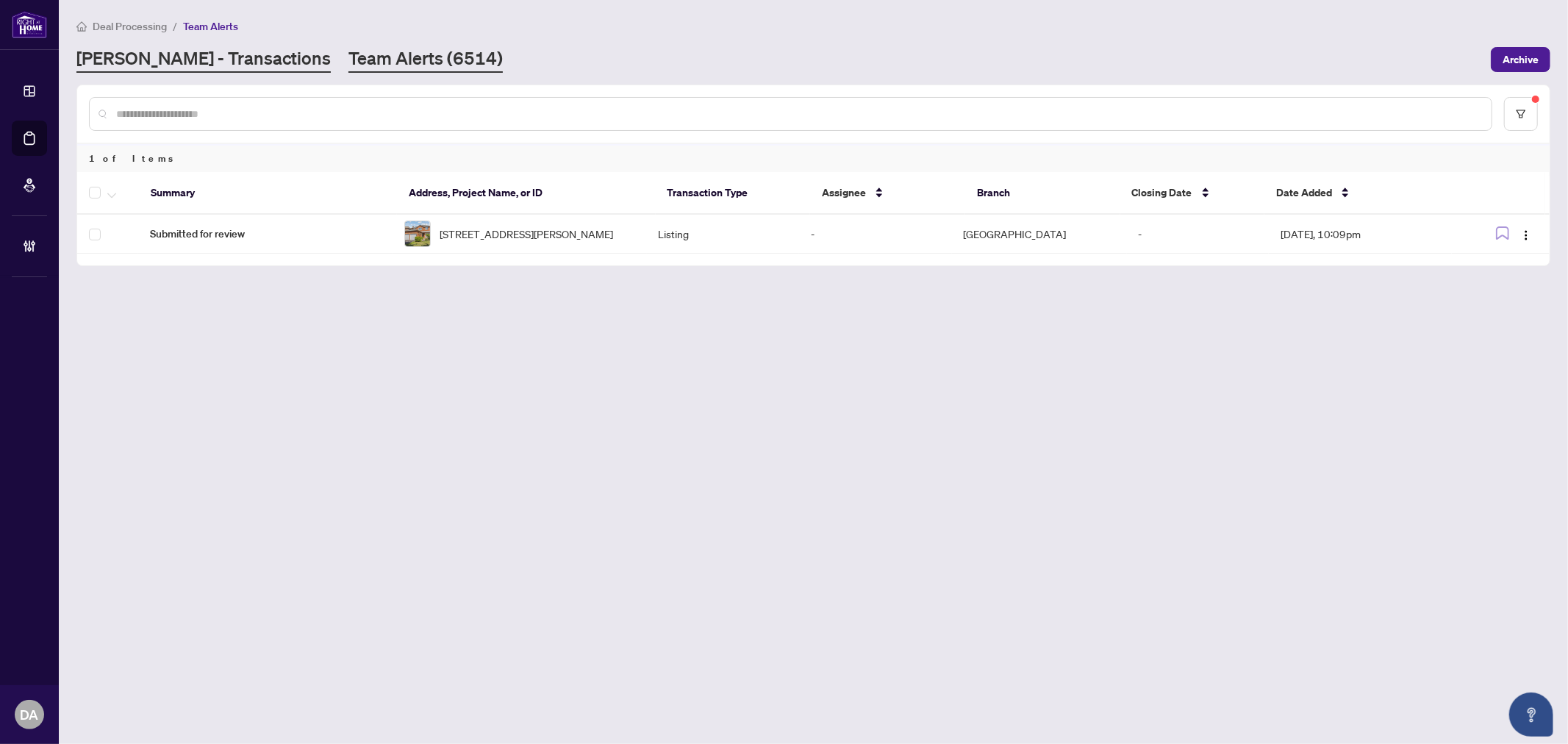
click at [207, 65] on link "RAHR - Transactions" at bounding box center [204, 59] width 255 height 26
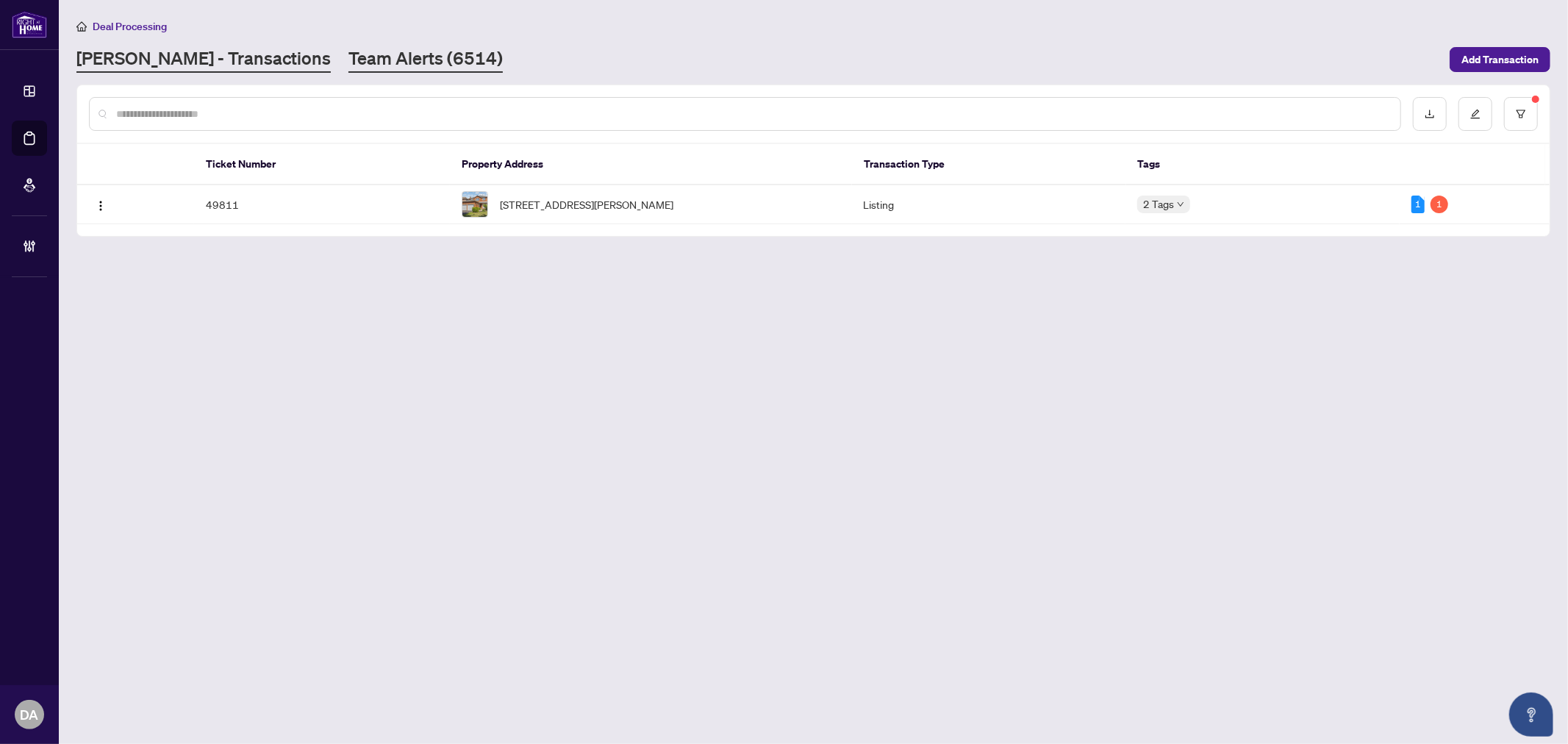
click at [348, 60] on link "Team Alerts (6514)" at bounding box center [426, 59] width 155 height 26
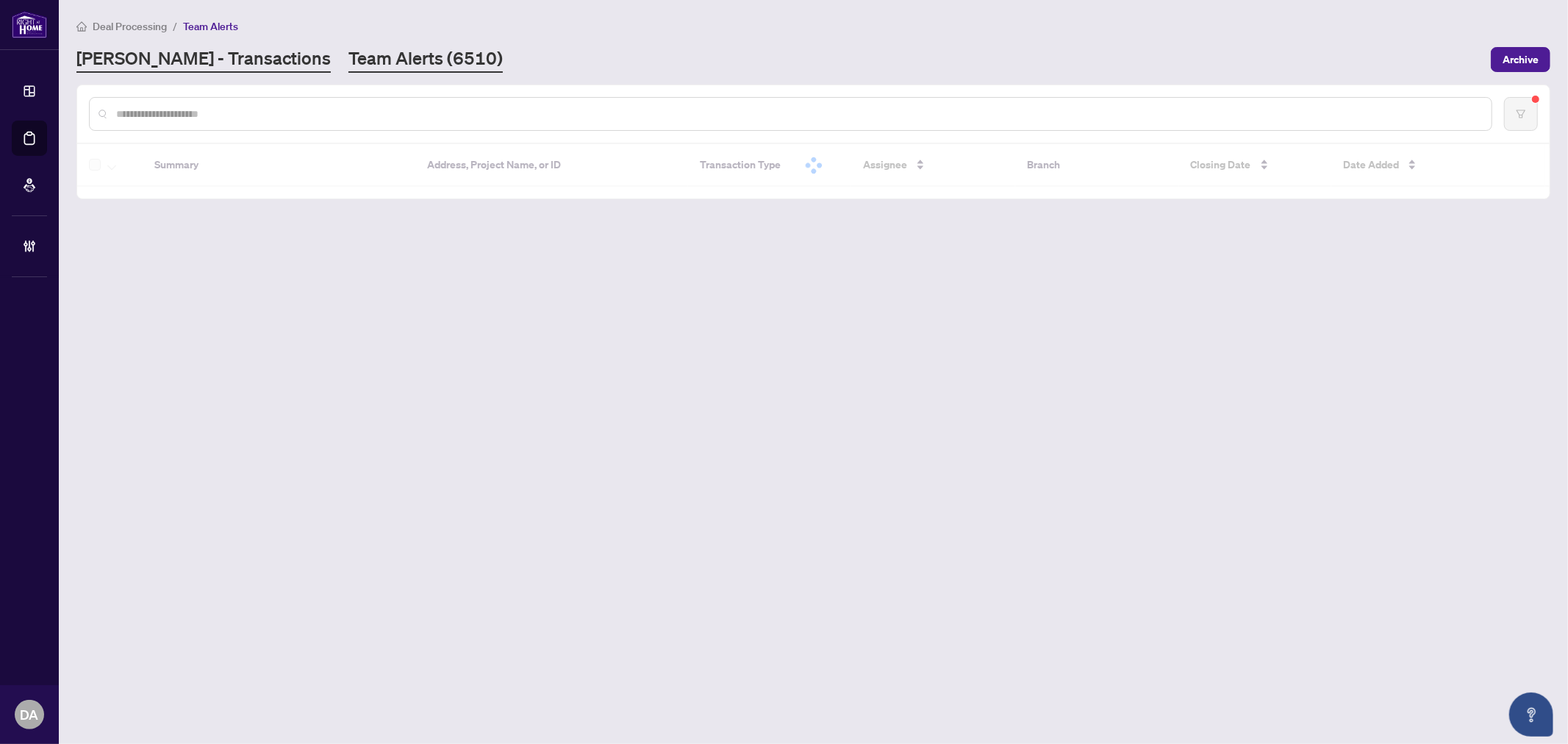
click at [225, 65] on link "RAHR - Transactions" at bounding box center [204, 59] width 255 height 26
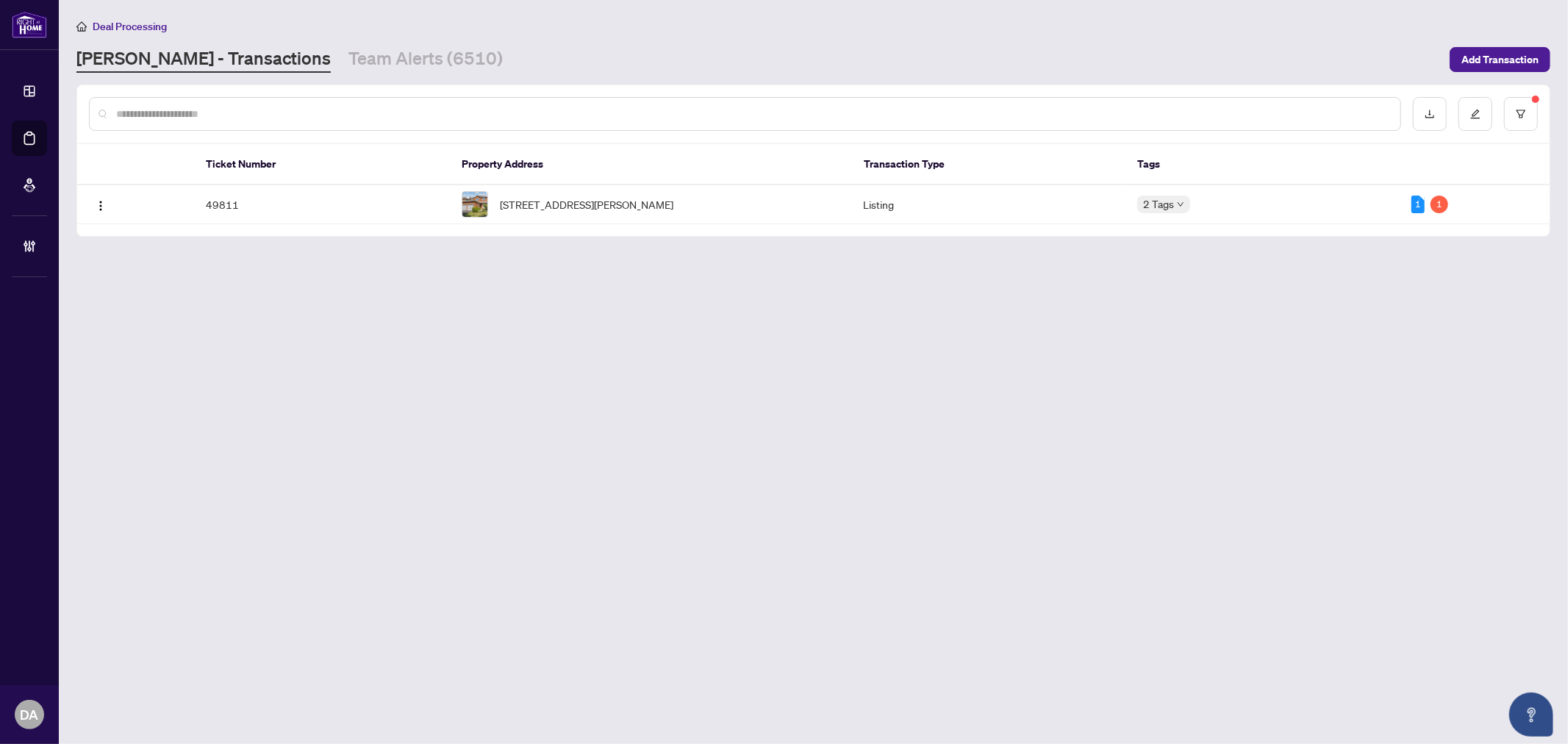
click at [502, 16] on main "Deal Processing RAHR - Transactions Team Alerts (6510) Add Transaction Ticket N…" at bounding box center [813, 372] width 1509 height 744
click at [348, 67] on link "Team Alerts (6510)" at bounding box center [426, 59] width 155 height 26
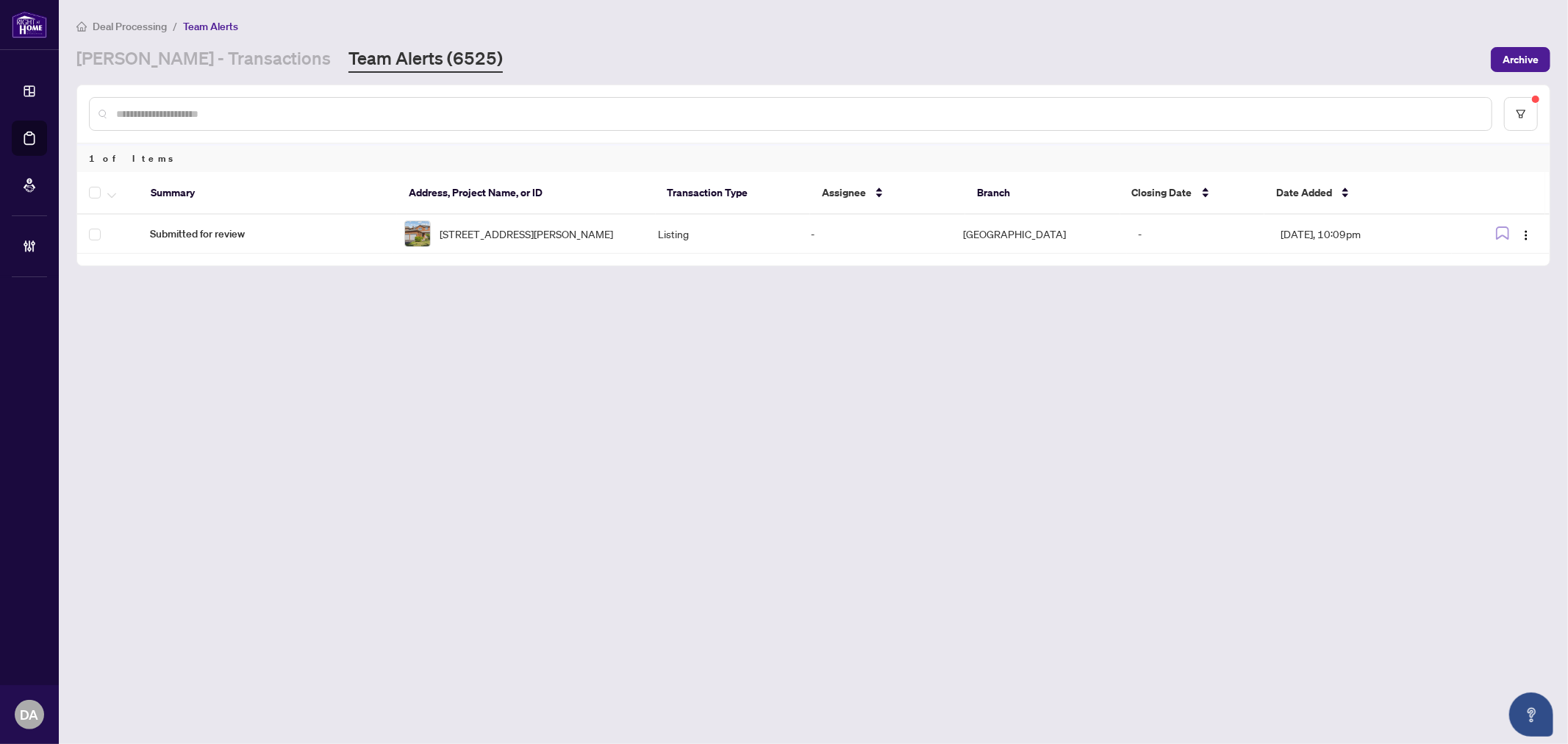
click at [577, 334] on main "Deal Processing / Team Alerts RAHR - Transactions Team Alerts (6525) Archive 1 …" at bounding box center [813, 372] width 1509 height 744
drag, startPoint x: 1555, startPoint y: 4, endPoint x: 1030, endPoint y: 45, distance: 526.6
click at [1032, 43] on div "Deal Processing / Team Alerts RAHR - Transactions Team Alerts (6525) Archive" at bounding box center [813, 45] width 1473 height 55
click at [198, 64] on link "RAHR - Transactions" at bounding box center [204, 59] width 255 height 26
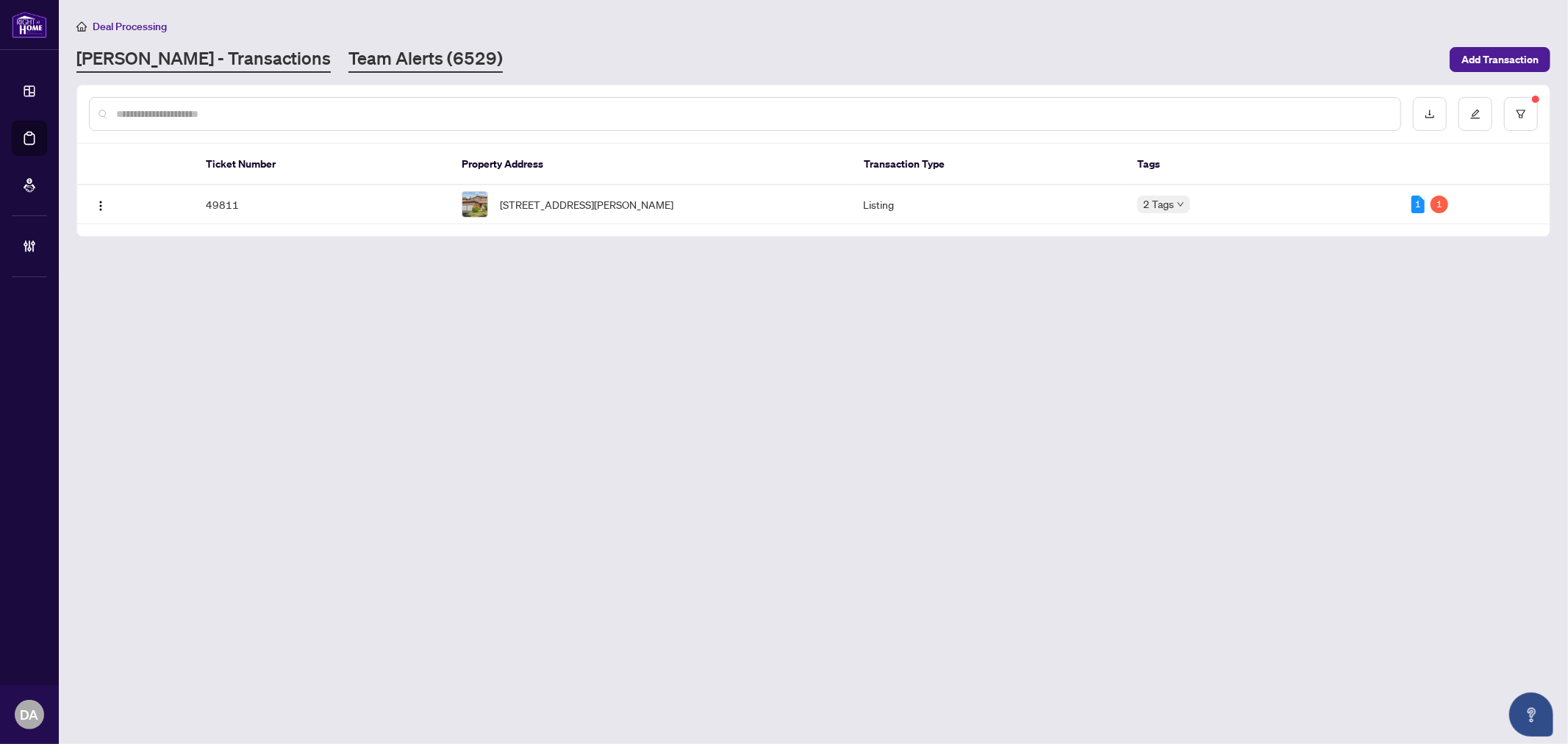
click at [354, 59] on link "Team Alerts (6529)" at bounding box center [426, 59] width 155 height 26
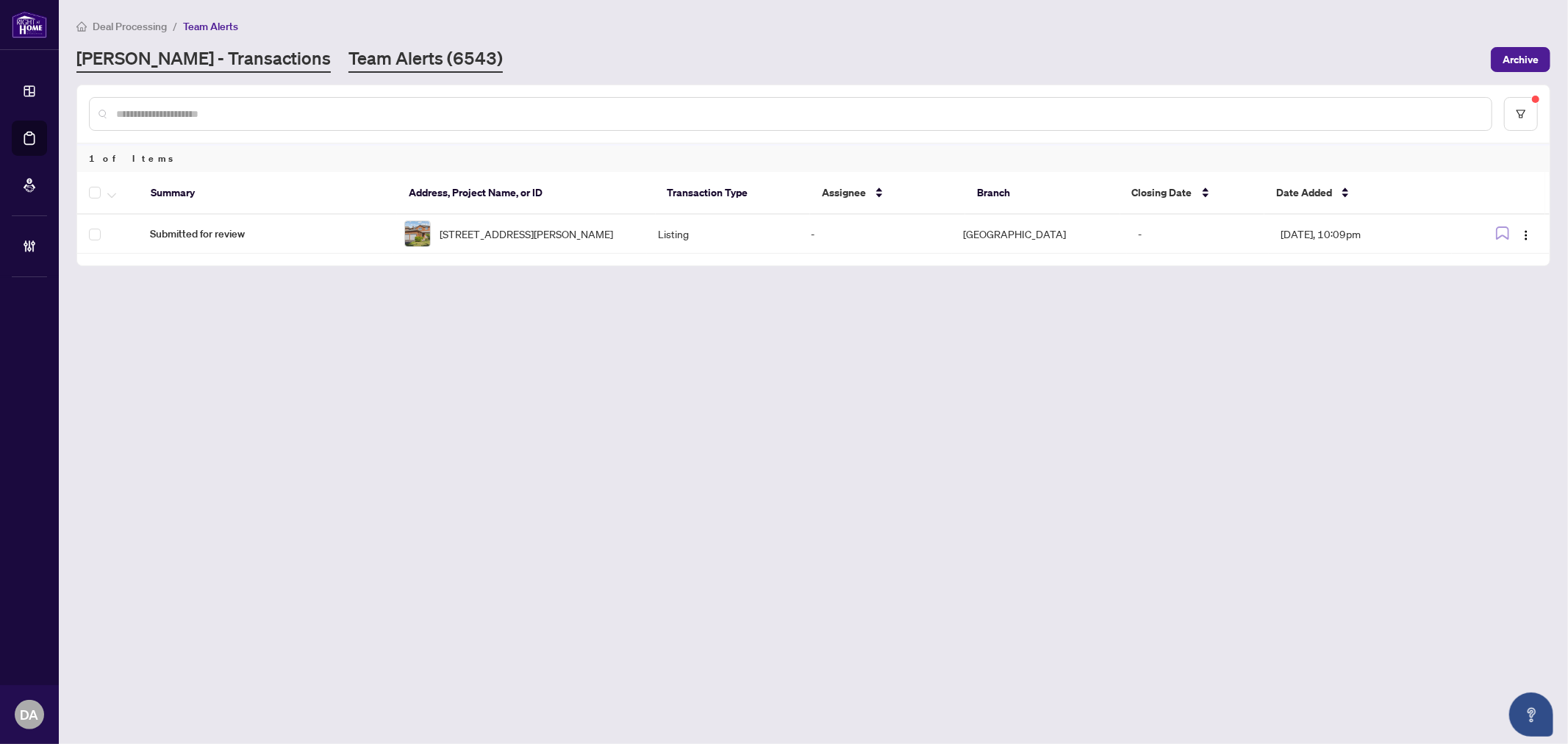
click at [217, 61] on link "RAHR - Transactions" at bounding box center [204, 59] width 255 height 26
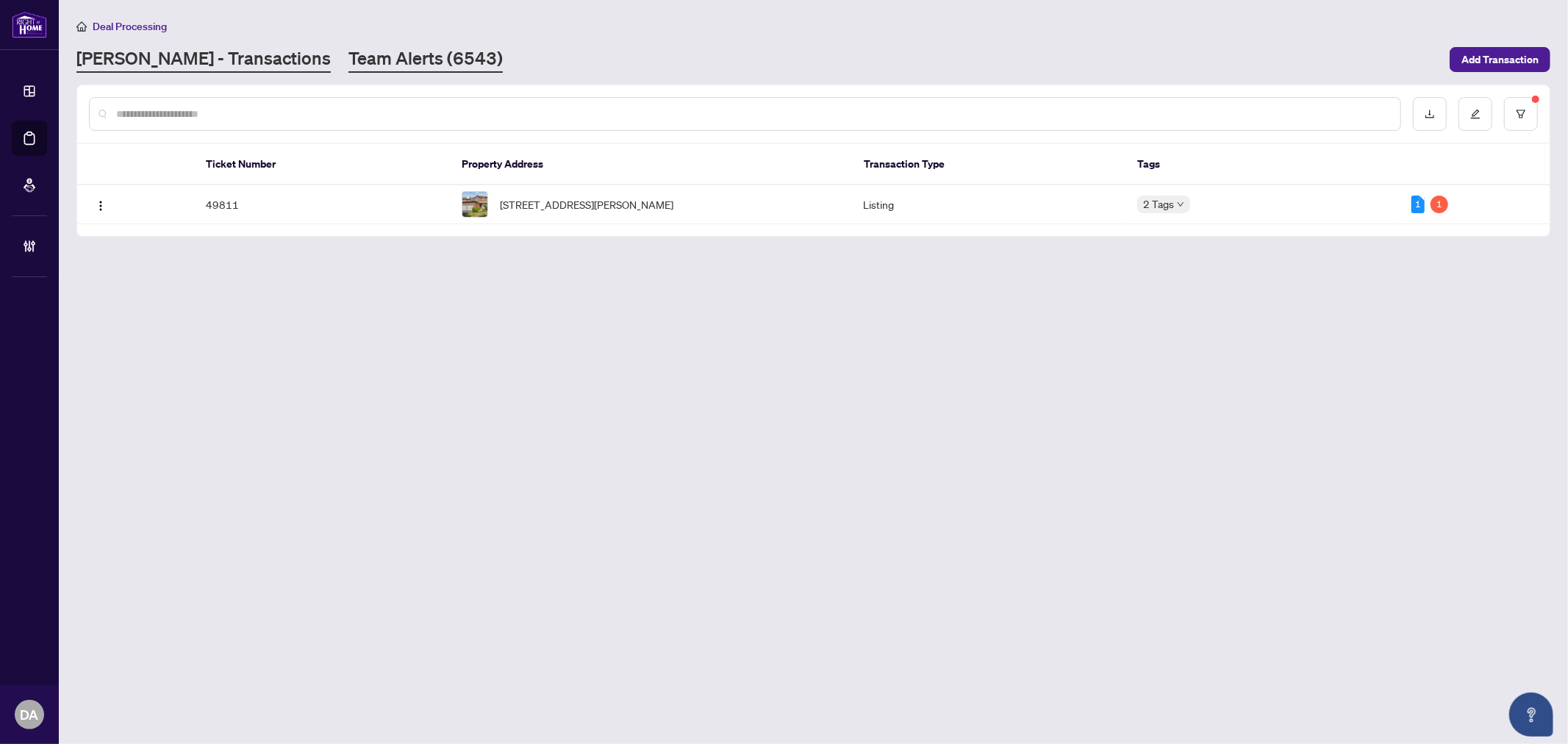
click at [348, 59] on link "Team Alerts (6543)" at bounding box center [426, 59] width 155 height 26
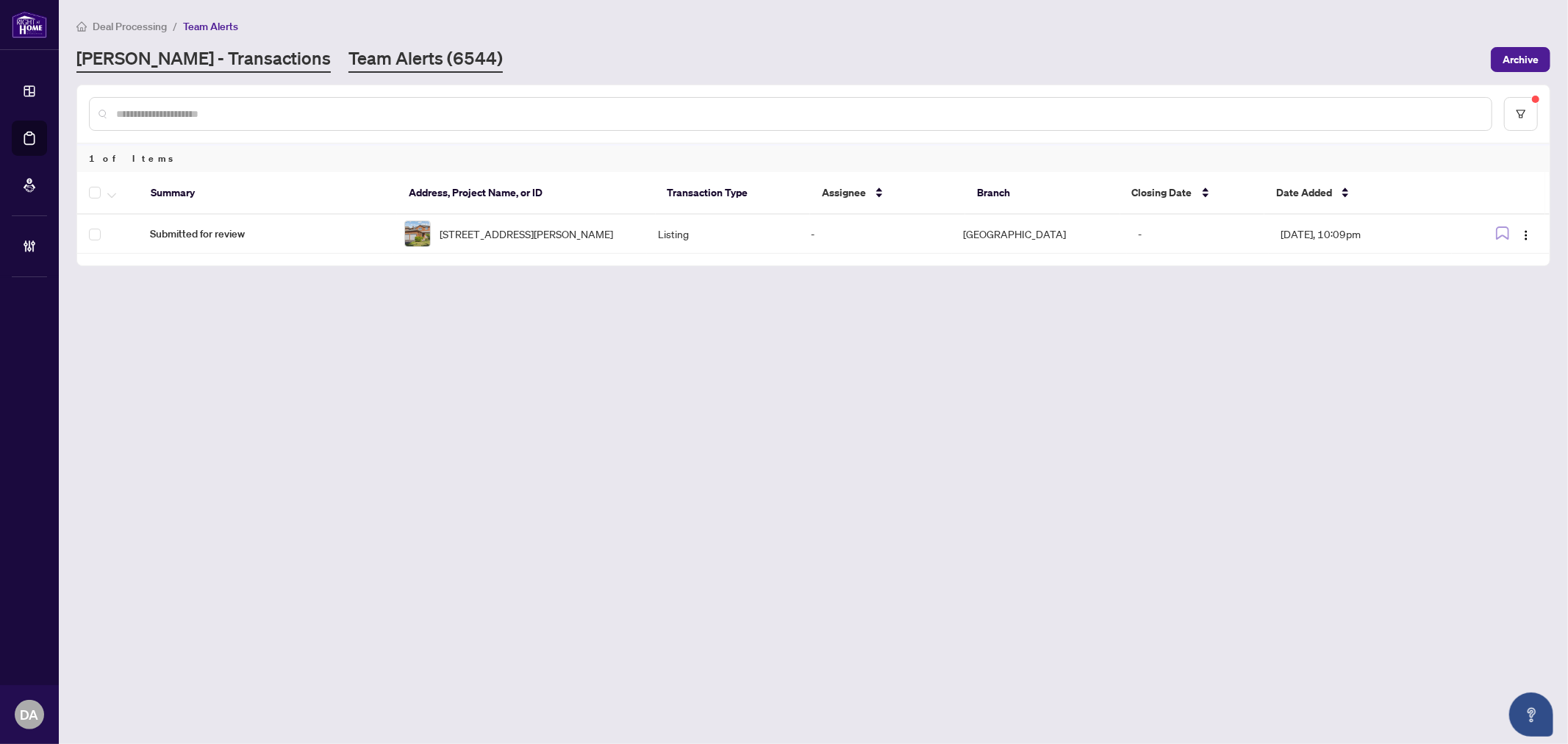
click at [207, 61] on link "RAHR - Transactions" at bounding box center [204, 59] width 255 height 26
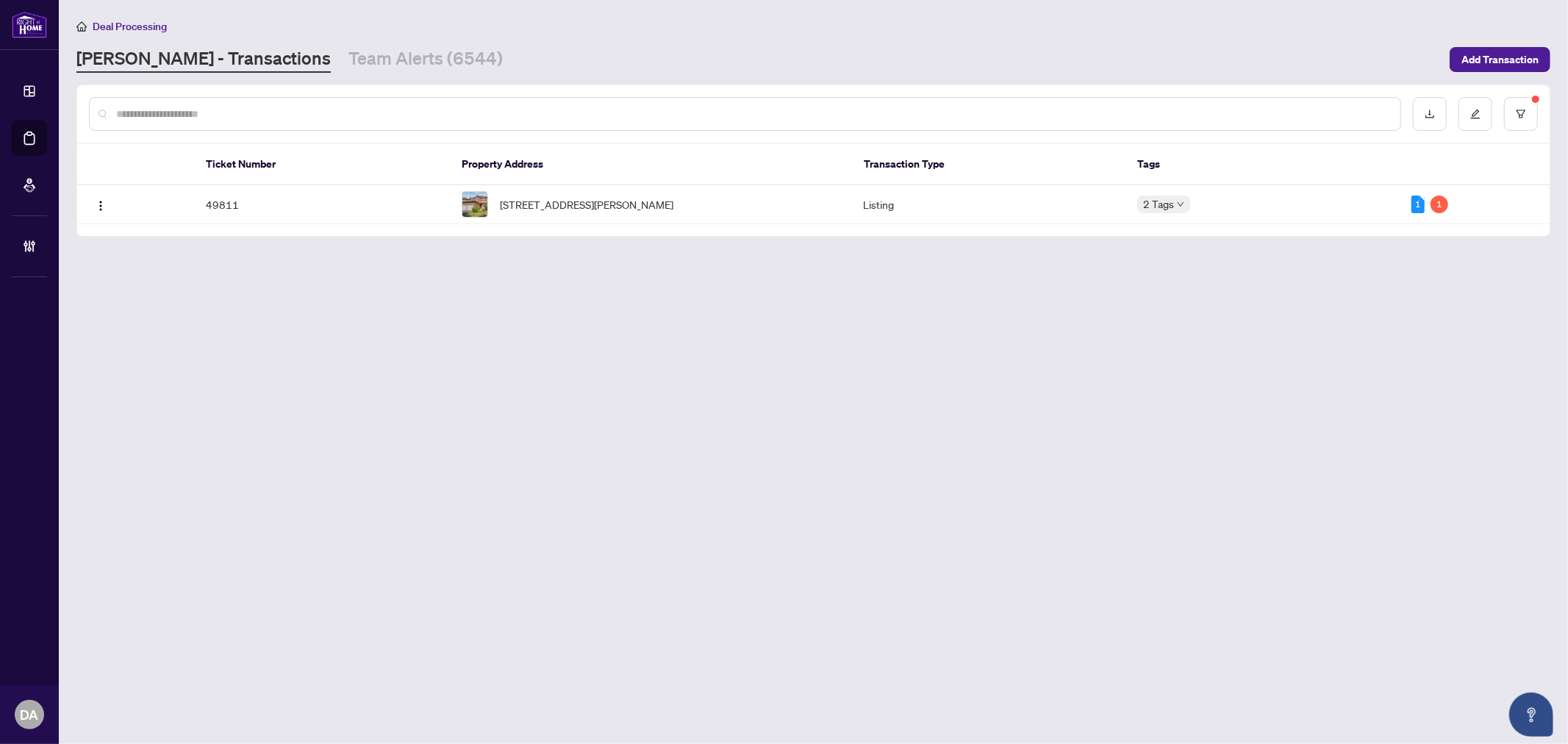
click at [494, 343] on main "Deal Processing RAHR - Transactions Team Alerts (6544) Add Transaction Ticket N…" at bounding box center [813, 372] width 1509 height 744
click at [348, 57] on link "Team Alerts (6544)" at bounding box center [426, 59] width 155 height 26
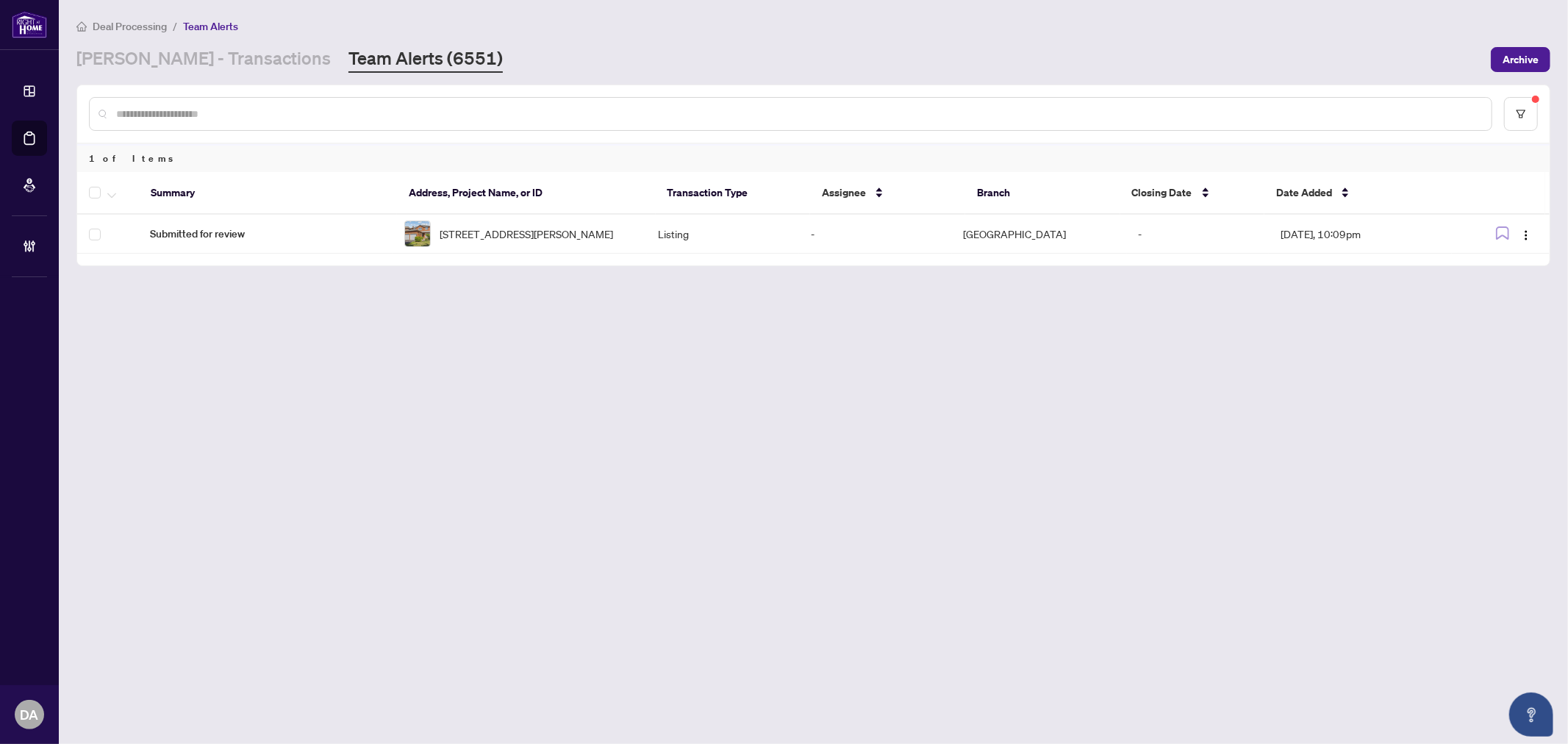
click at [882, 46] on div "RAHR - Transactions Team Alerts (6551)" at bounding box center [779, 59] width 1405 height 26
click at [196, 46] on link "RAHR - Transactions" at bounding box center [204, 59] width 255 height 26
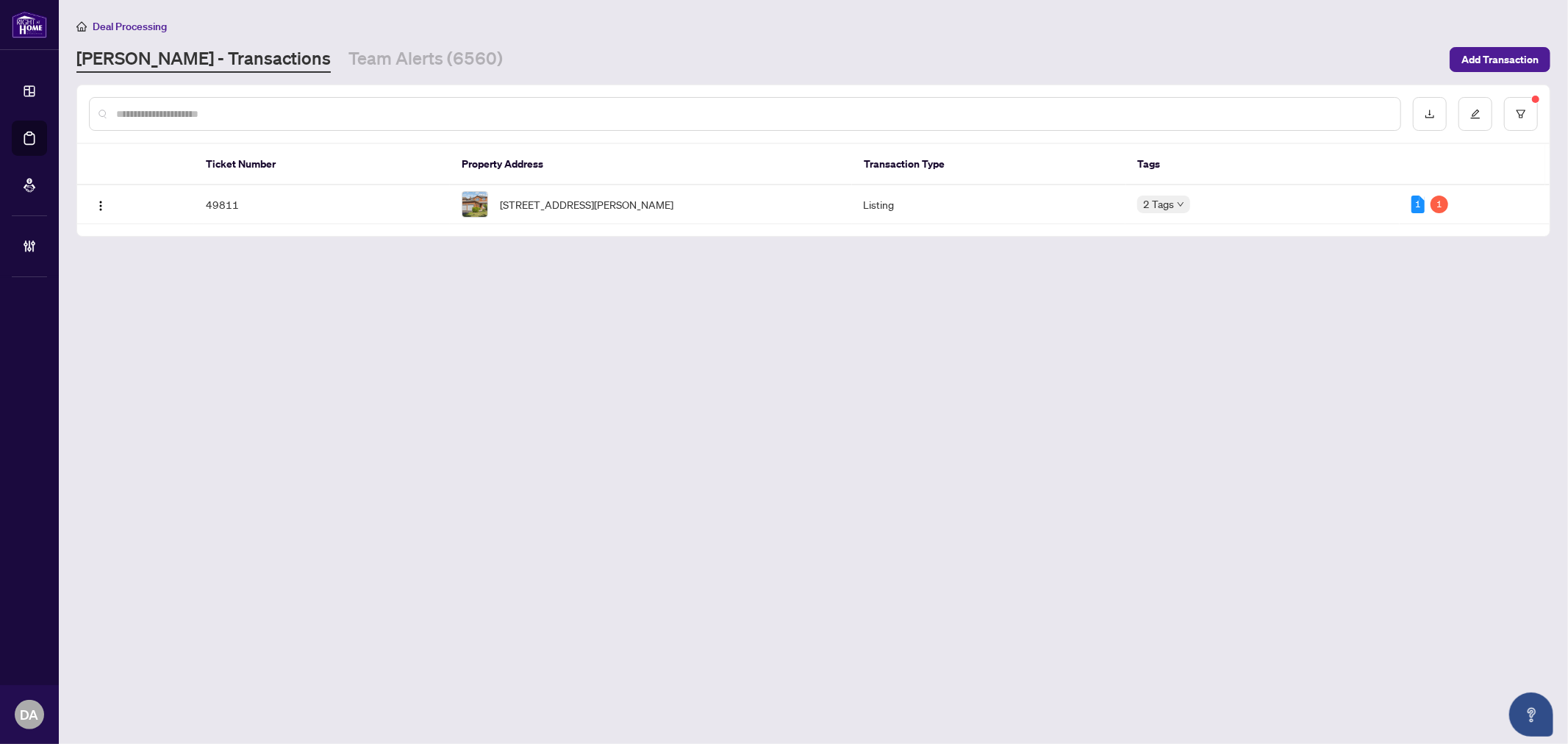
click at [1086, 626] on main "Deal Processing RAHR - Transactions Team Alerts (6560) Add Transaction Ticket N…" at bounding box center [813, 372] width 1509 height 744
click at [348, 50] on link "Team Alerts (6560)" at bounding box center [426, 59] width 155 height 26
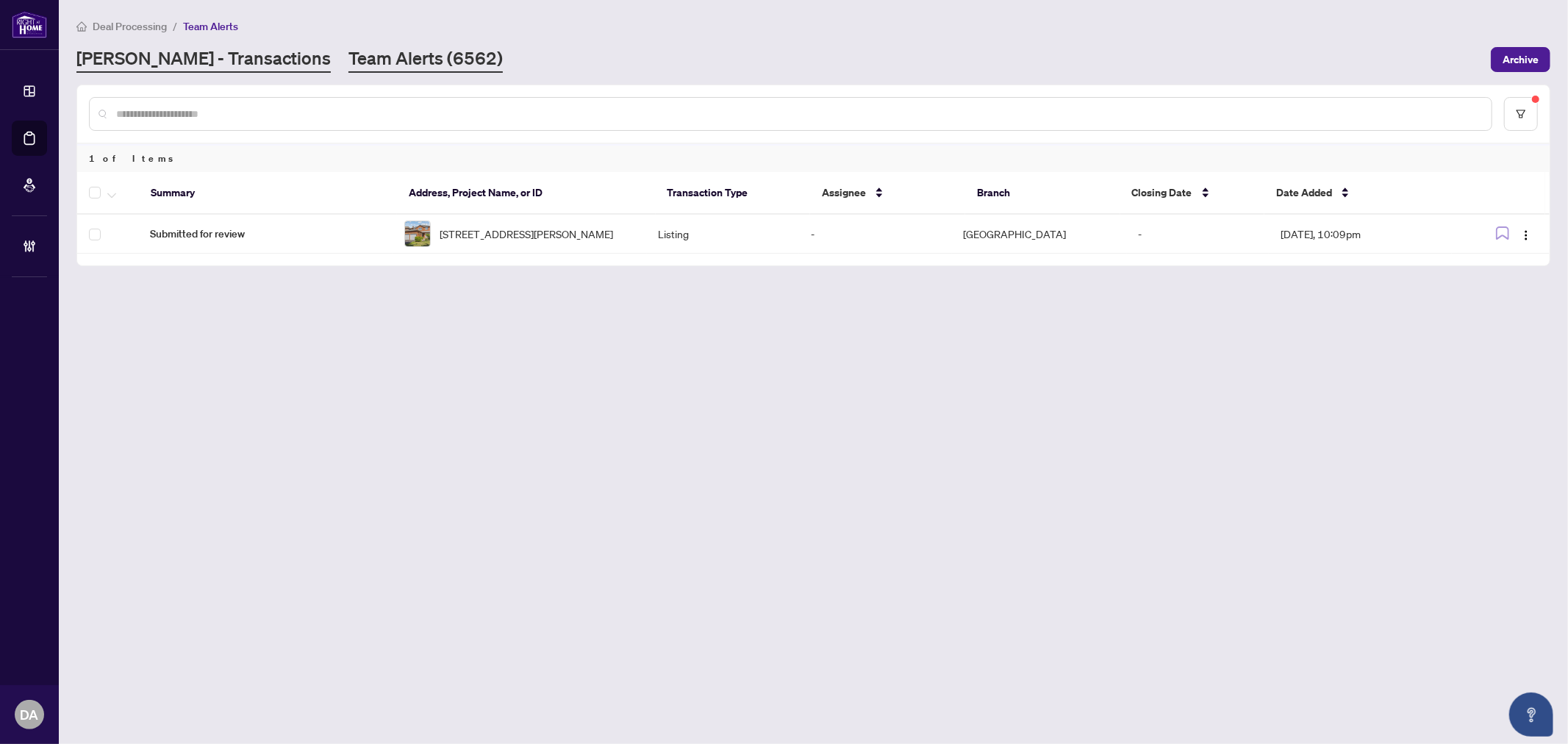
click at [236, 64] on link "RAHR - Transactions" at bounding box center [204, 59] width 255 height 26
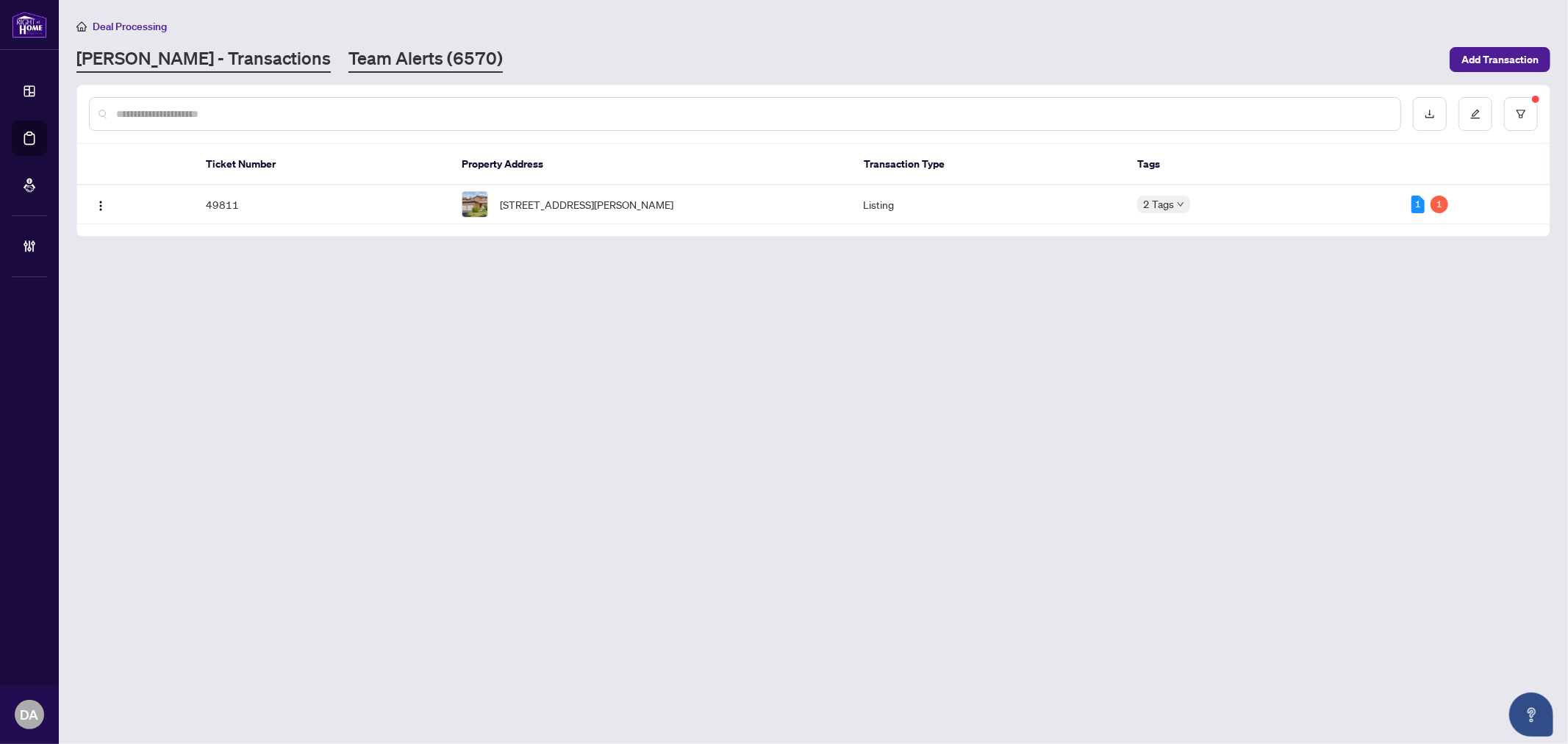
click at [307, 71] on main "Deal Processing RAHR - Transactions Team Alerts (6570) Add Transaction Ticket N…" at bounding box center [813, 372] width 1509 height 744
click at [348, 60] on link "Team Alerts (6570)" at bounding box center [426, 59] width 155 height 26
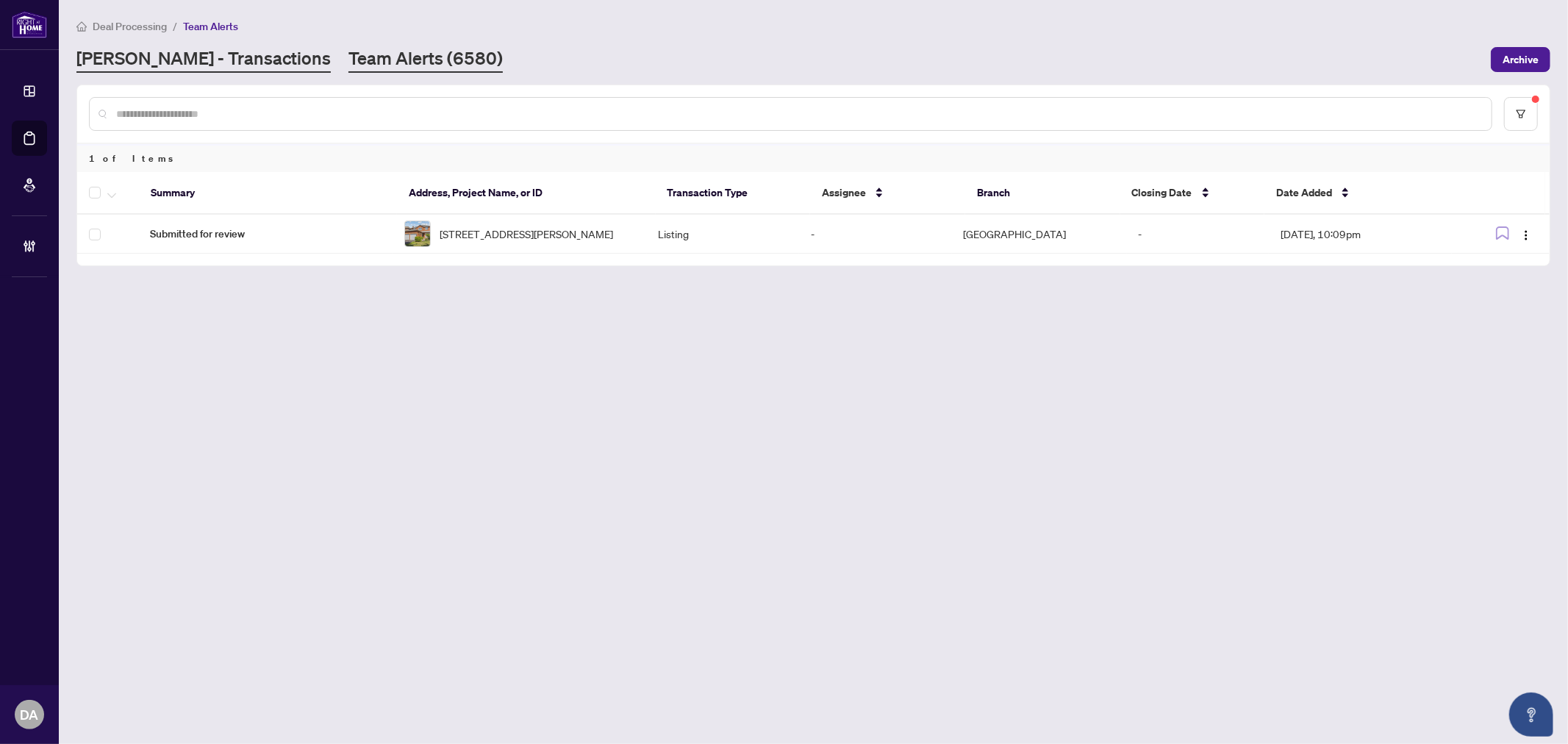
click at [215, 65] on link "RAHR - Transactions" at bounding box center [204, 59] width 255 height 26
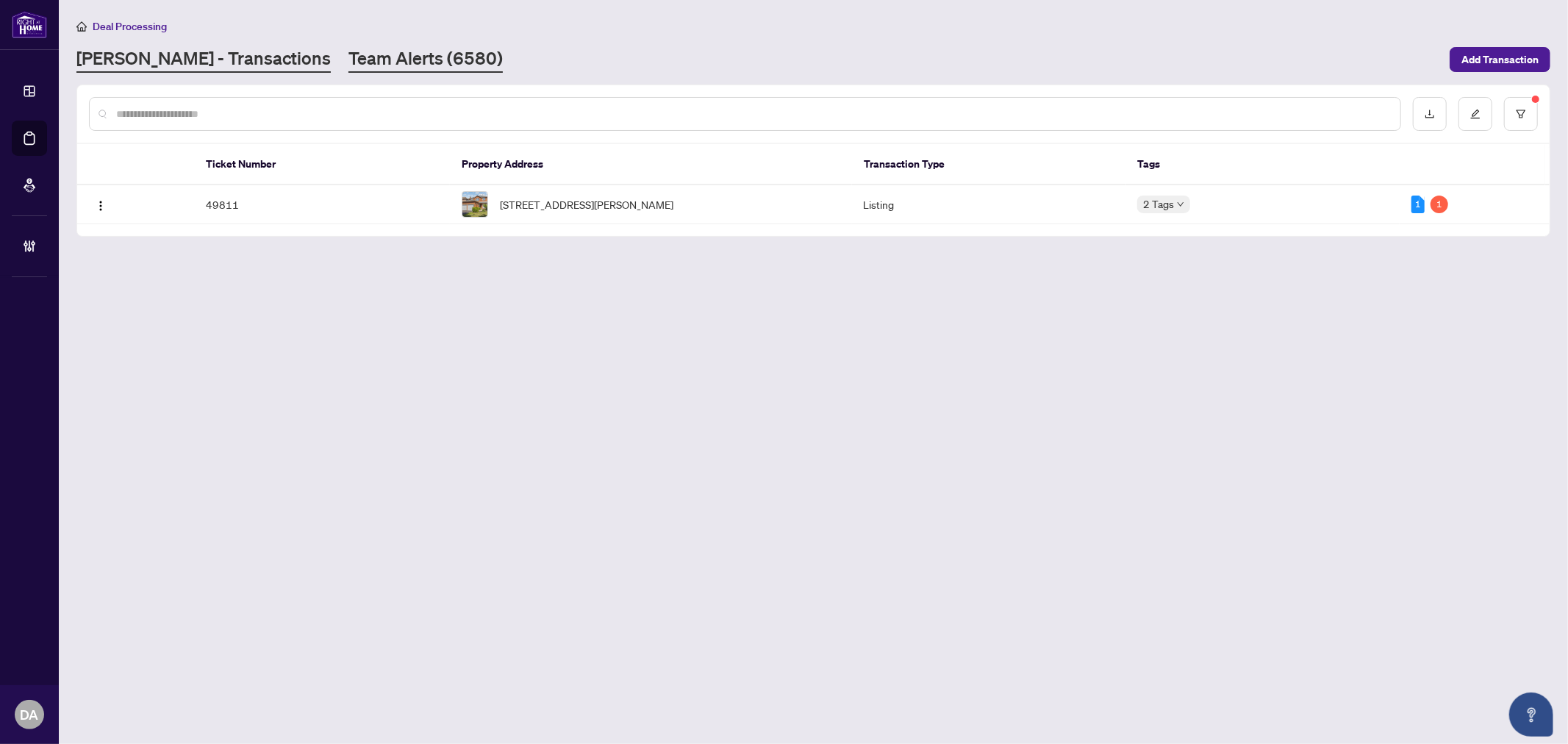
click at [348, 61] on link "Team Alerts (6580)" at bounding box center [426, 59] width 155 height 26
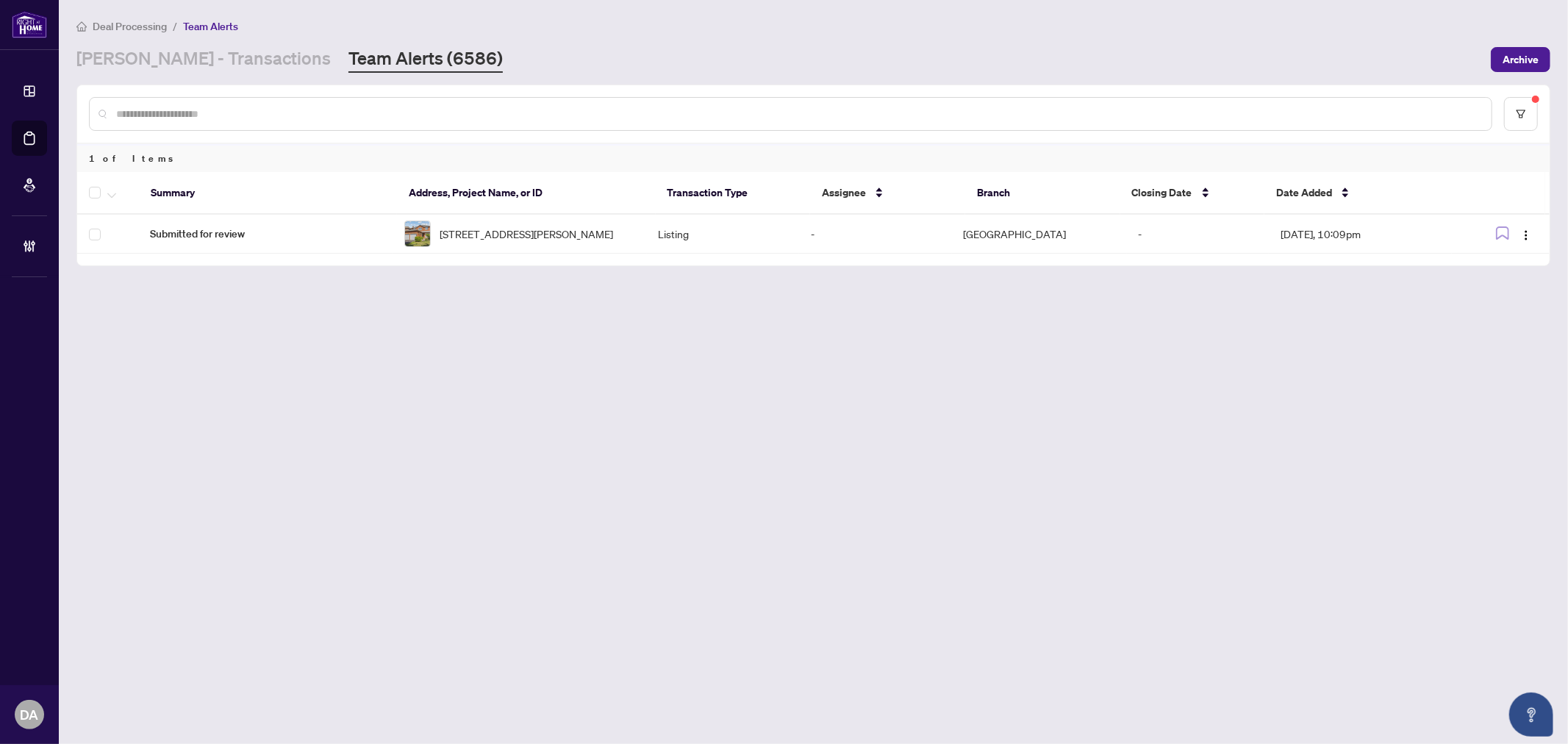
click at [789, 41] on div "Deal Processing / Team Alerts RAHR - Transactions Team Alerts (6586) Archive" at bounding box center [813, 45] width 1473 height 55
click at [553, 25] on div "Deal Processing / Team Alerts" at bounding box center [813, 25] width 1473 height 17
click at [220, 60] on link "RAHR - Transactions" at bounding box center [204, 59] width 255 height 26
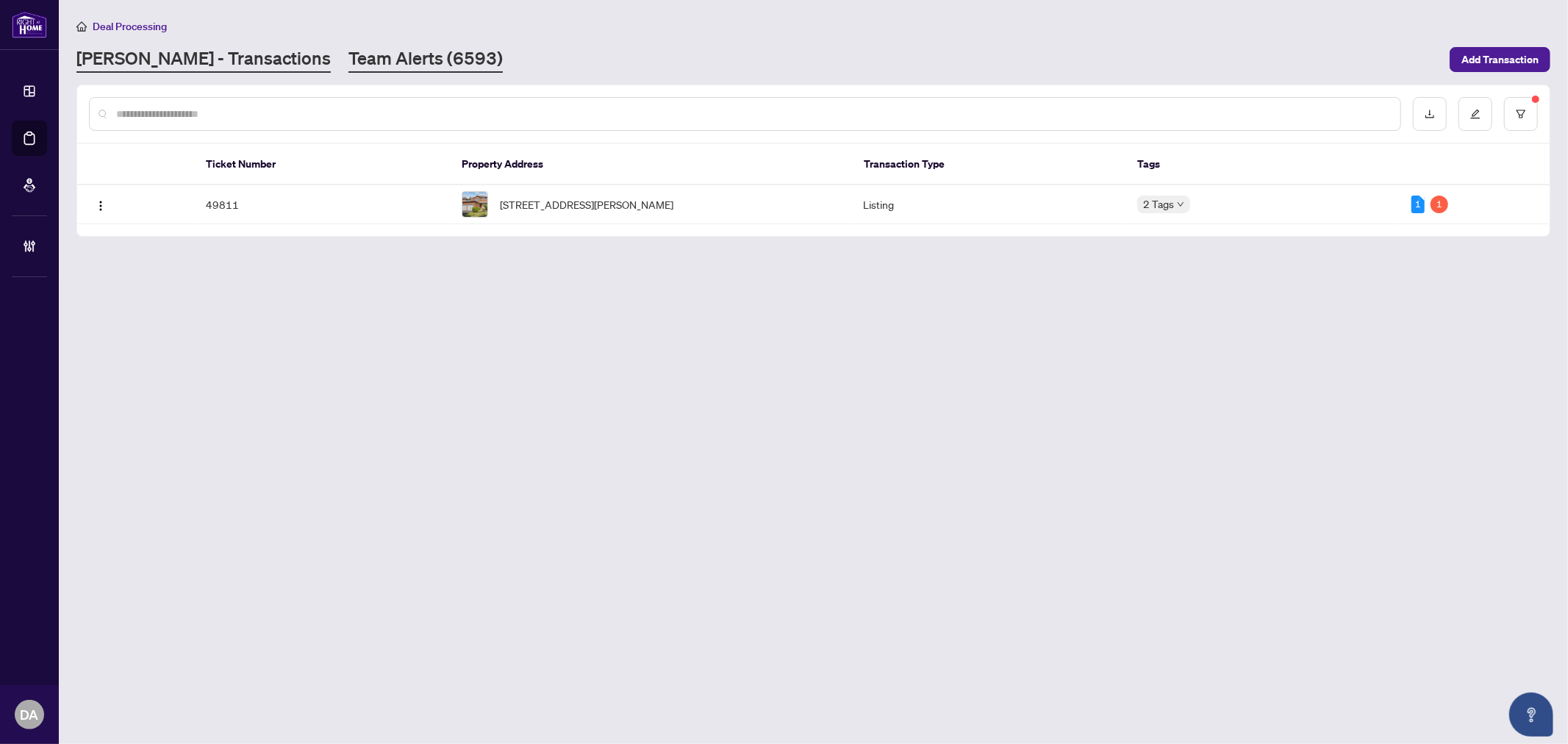
click at [356, 55] on link "Team Alerts (6593)" at bounding box center [426, 59] width 155 height 26
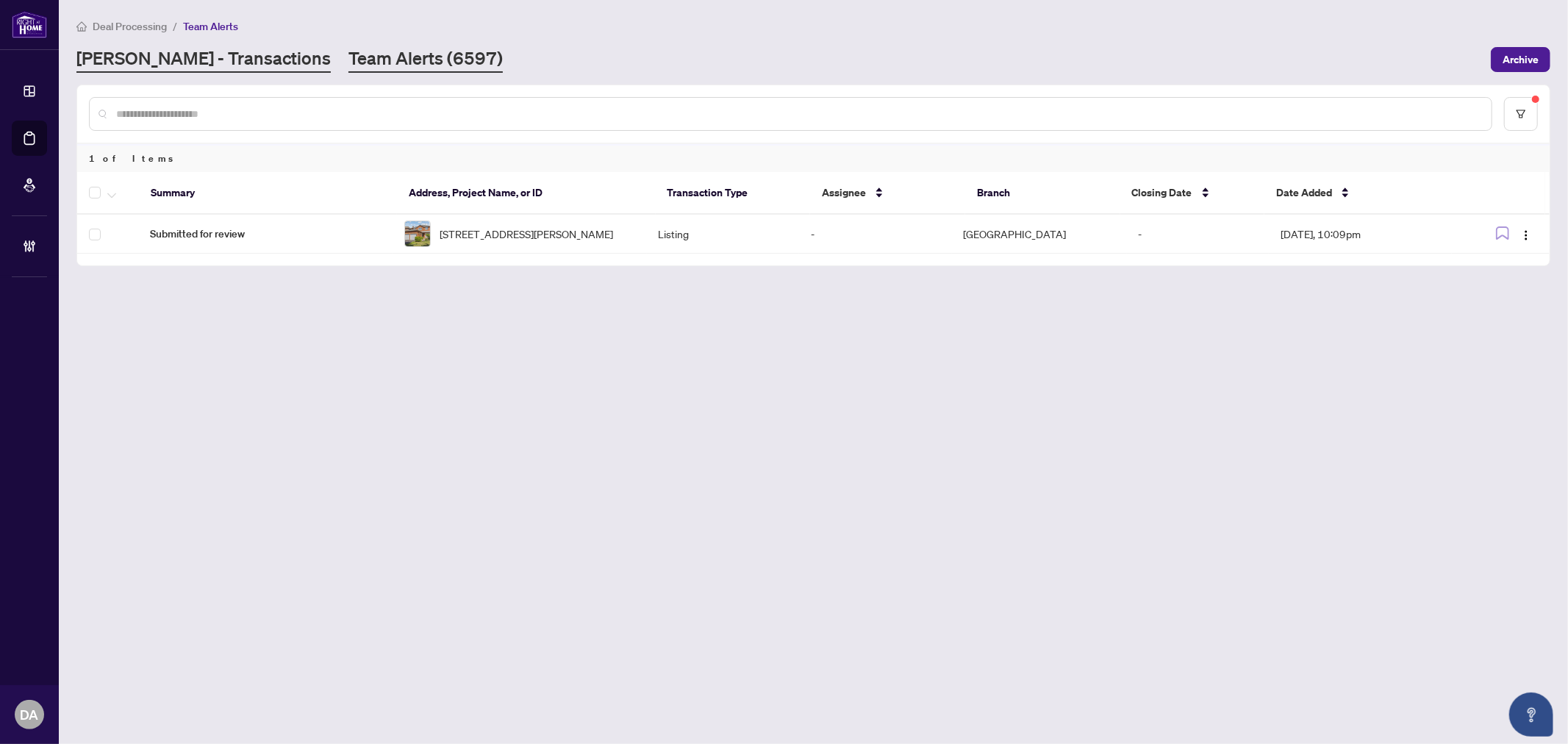
click at [169, 64] on link "RAHR - Transactions" at bounding box center [204, 59] width 255 height 26
